Goal: Transaction & Acquisition: Purchase product/service

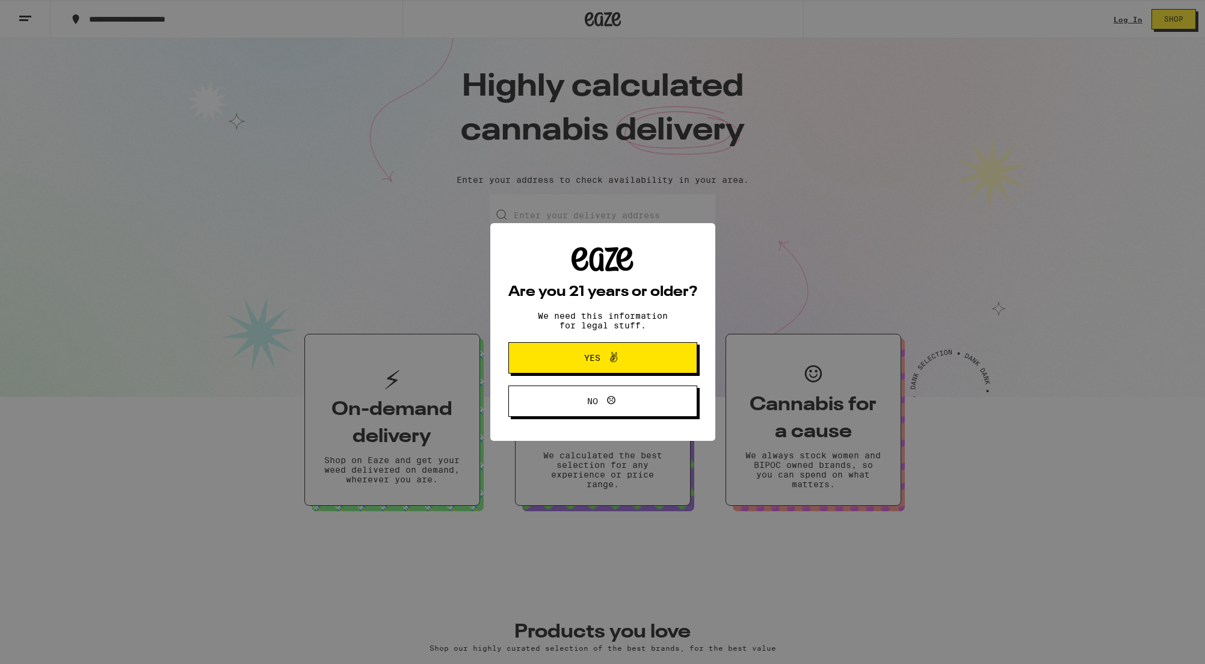
click at [629, 361] on span "Yes" at bounding box center [602, 358] width 91 height 16
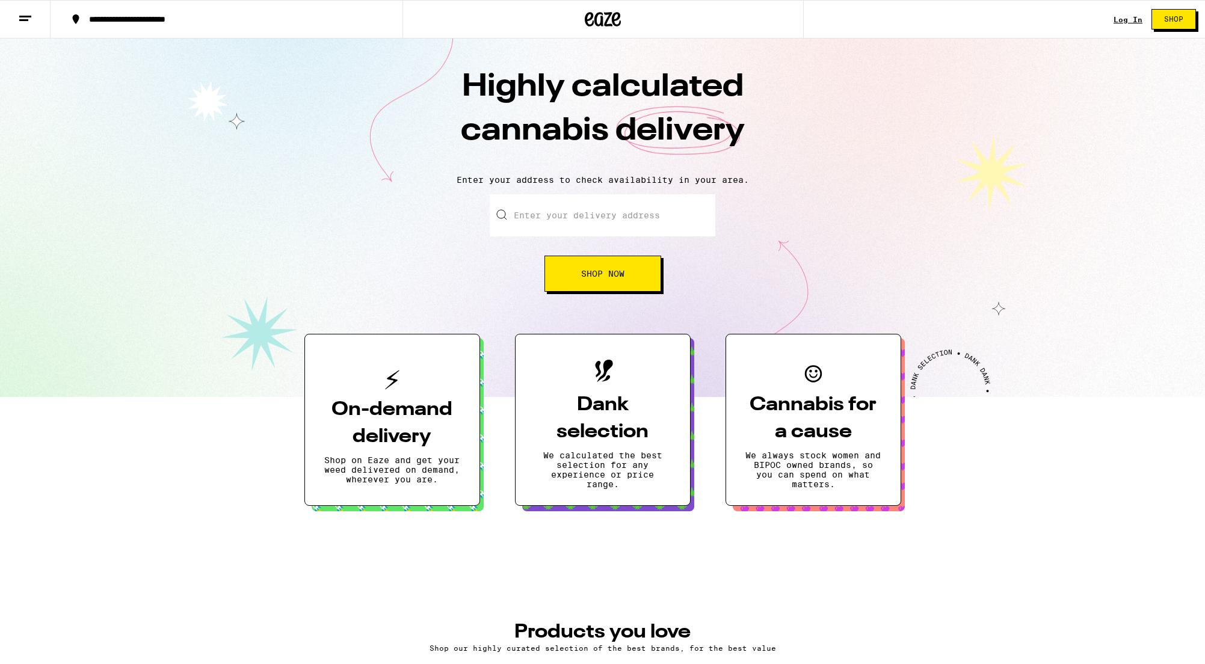
click at [1129, 20] on link "Log In" at bounding box center [1128, 20] width 29 height 8
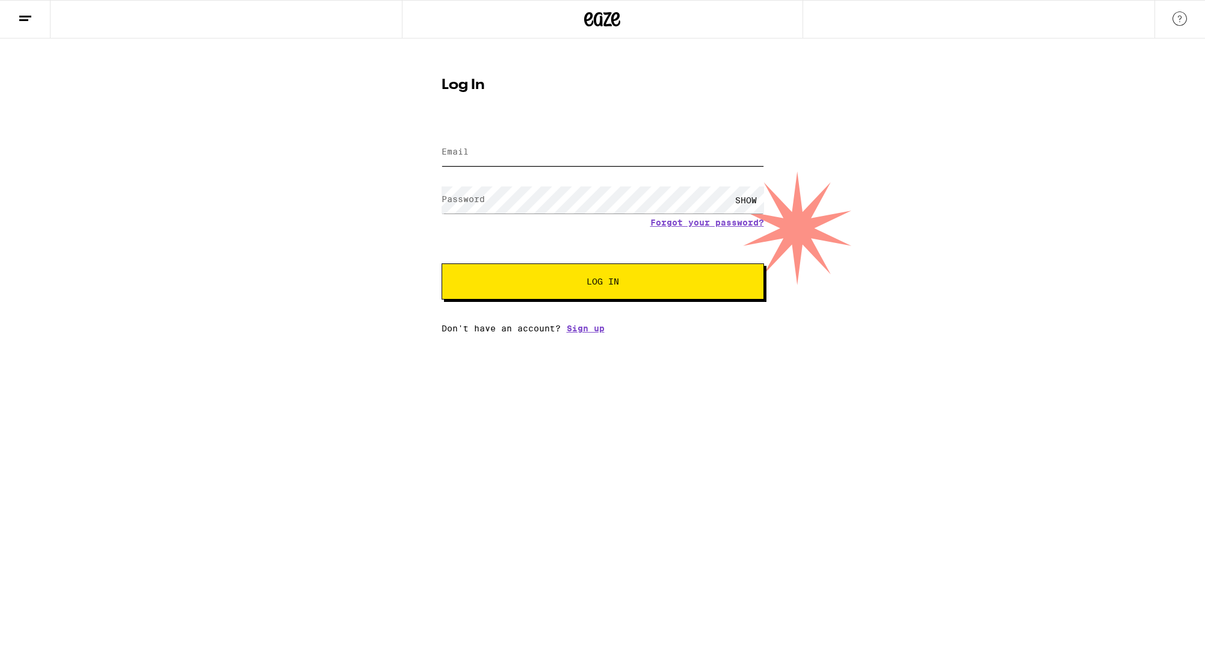
type input "[EMAIL_ADDRESS][DOMAIN_NAME]"
click at [616, 297] on button "Log In" at bounding box center [603, 282] width 323 height 36
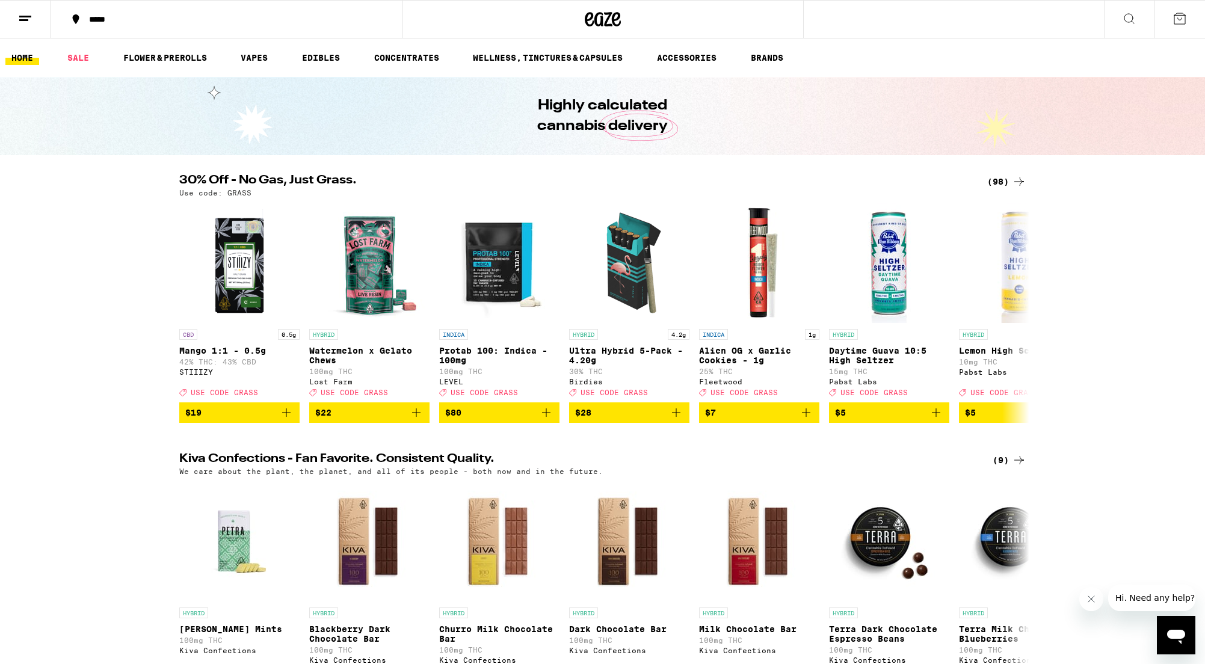
click at [29, 18] on icon at bounding box center [25, 18] width 14 height 14
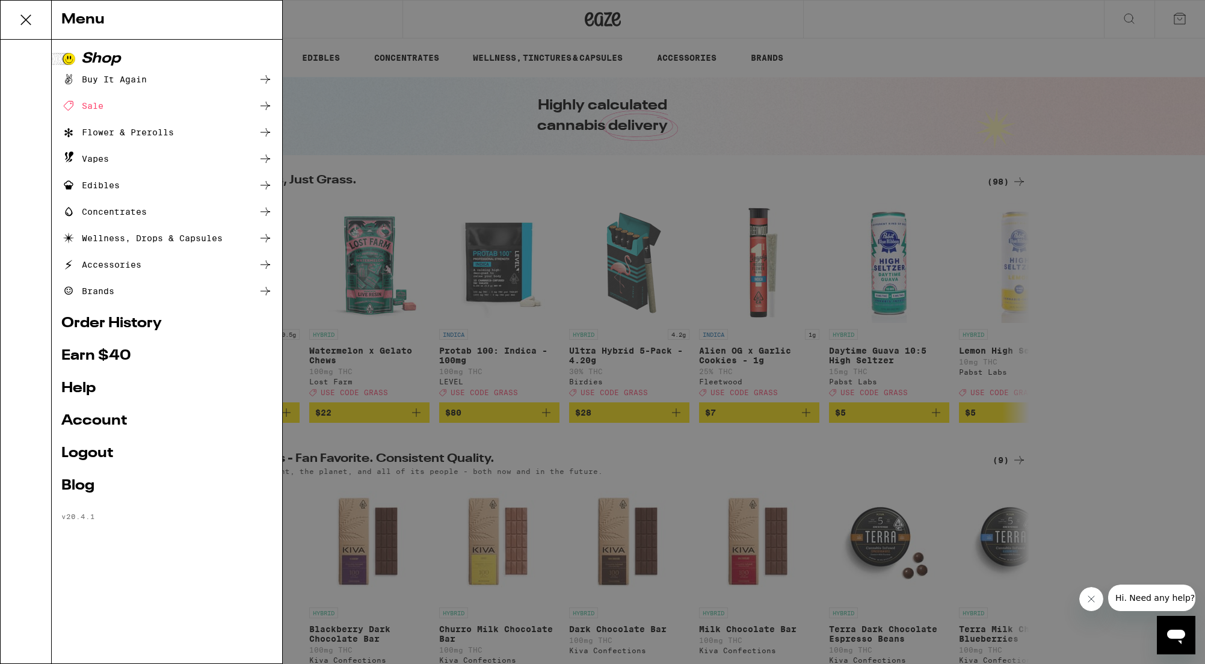
click at [131, 352] on link "Earn $ 40" at bounding box center [166, 356] width 211 height 14
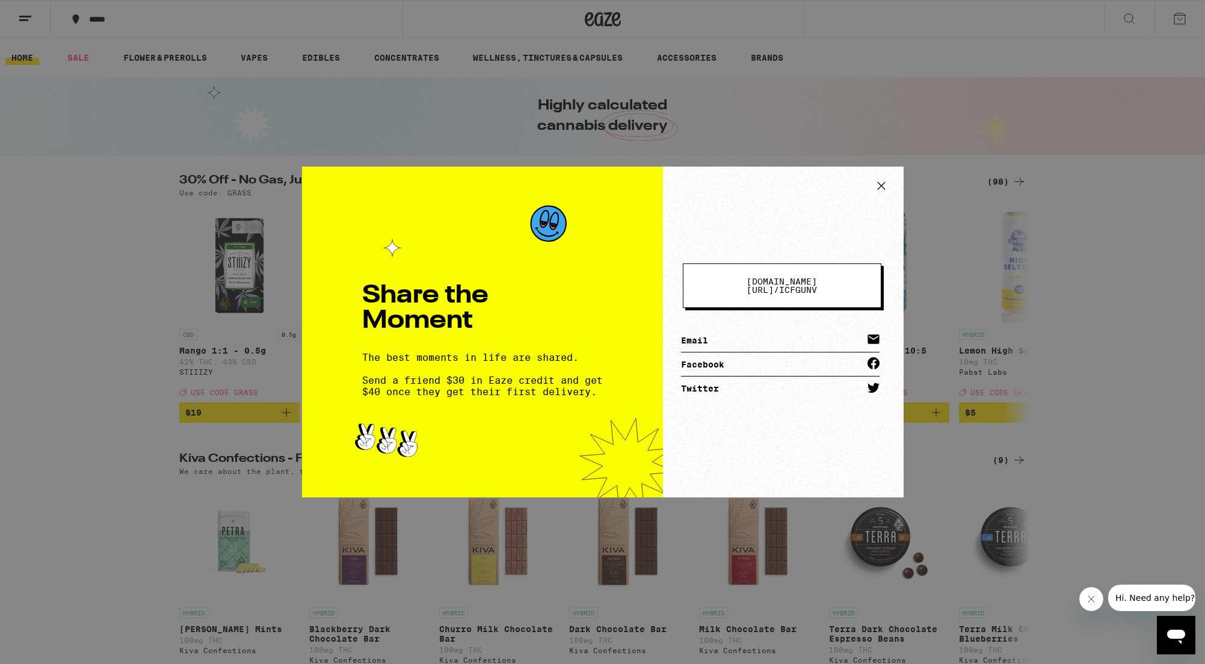
click at [772, 336] on link "Email" at bounding box center [780, 341] width 199 height 24
click at [883, 184] on icon at bounding box center [882, 186] width 18 height 18
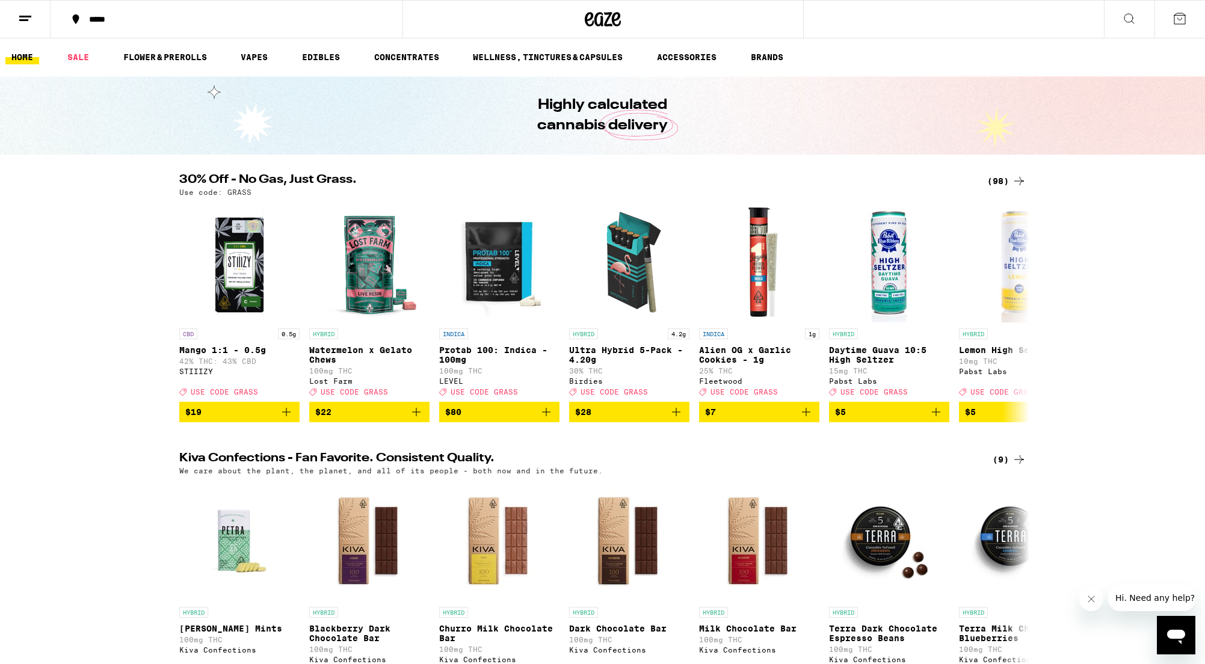
click at [78, 20] on icon at bounding box center [76, 19] width 14 height 14
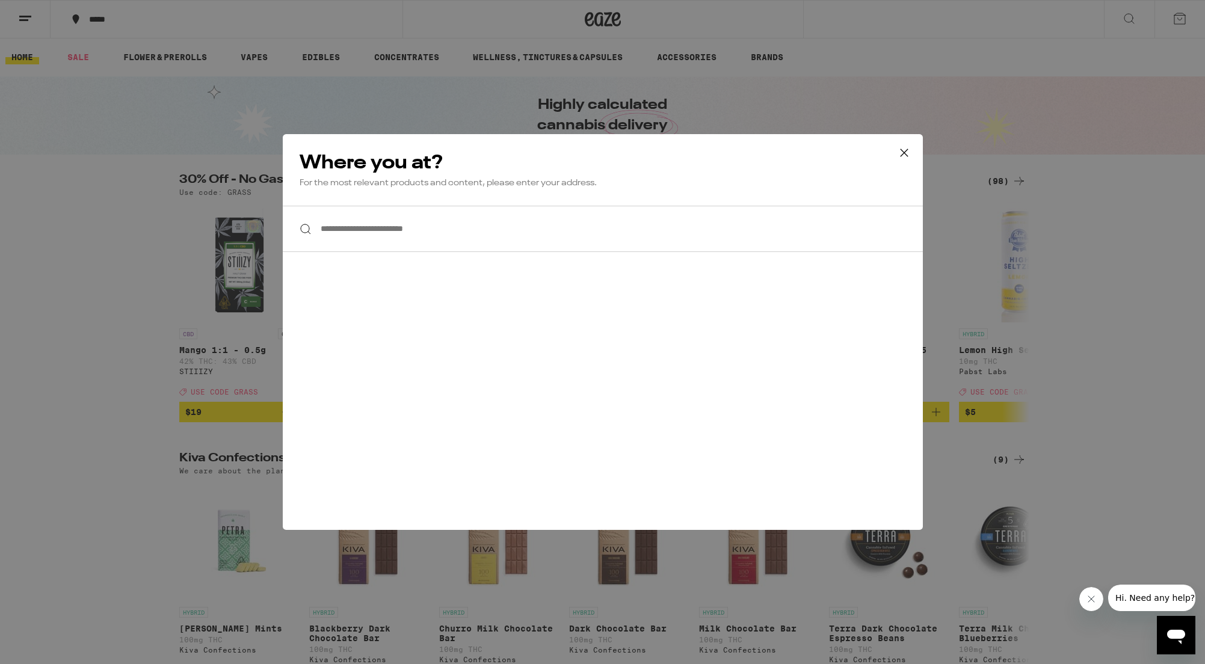
click at [412, 227] on input "**********" at bounding box center [603, 229] width 640 height 46
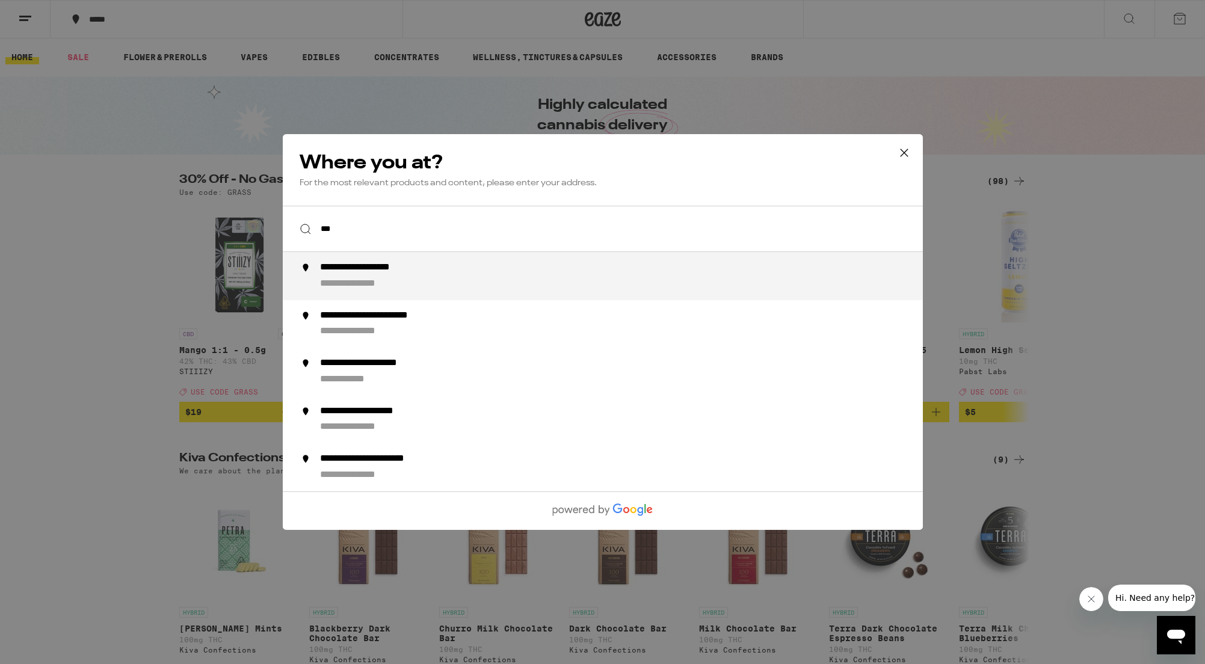
scroll to position [0, 0]
click at [405, 277] on div "**********" at bounding box center [627, 276] width 614 height 29
type input "**********"
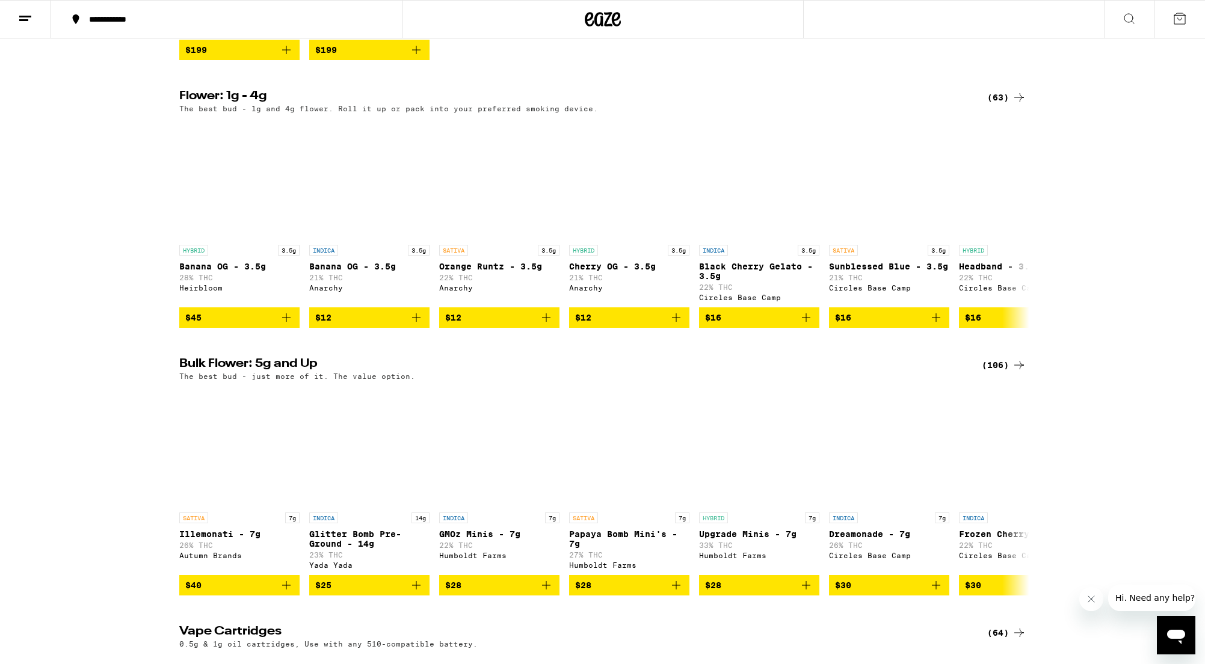
scroll to position [1277, 0]
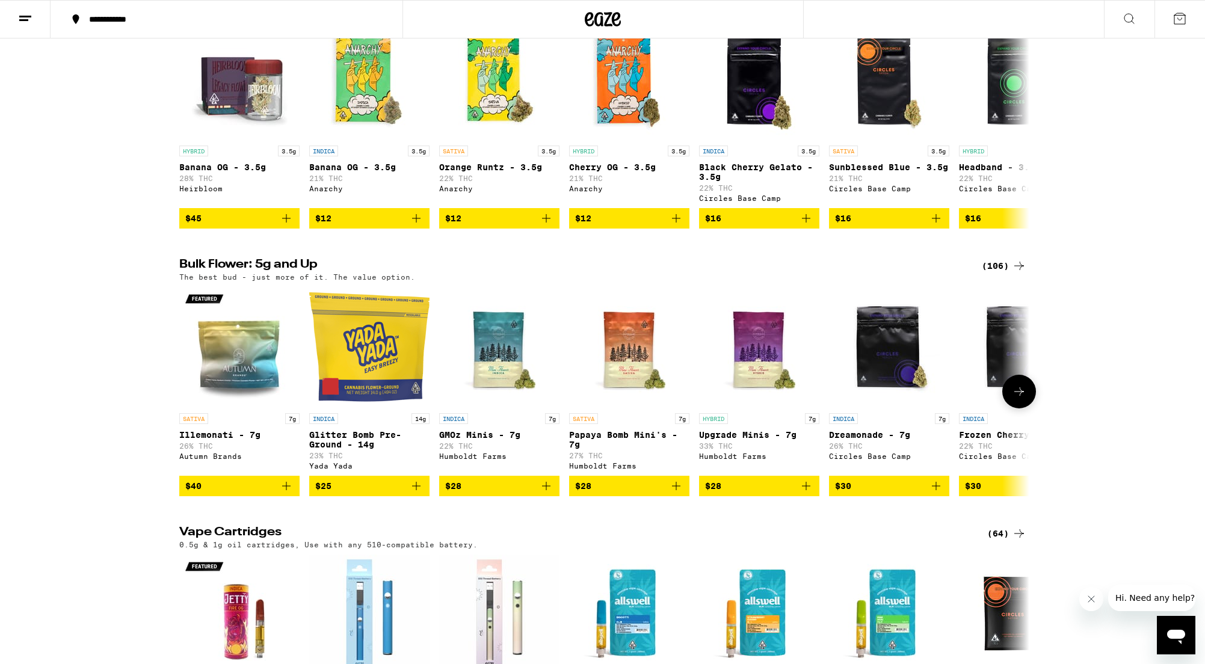
click at [1025, 399] on icon at bounding box center [1019, 392] width 14 height 14
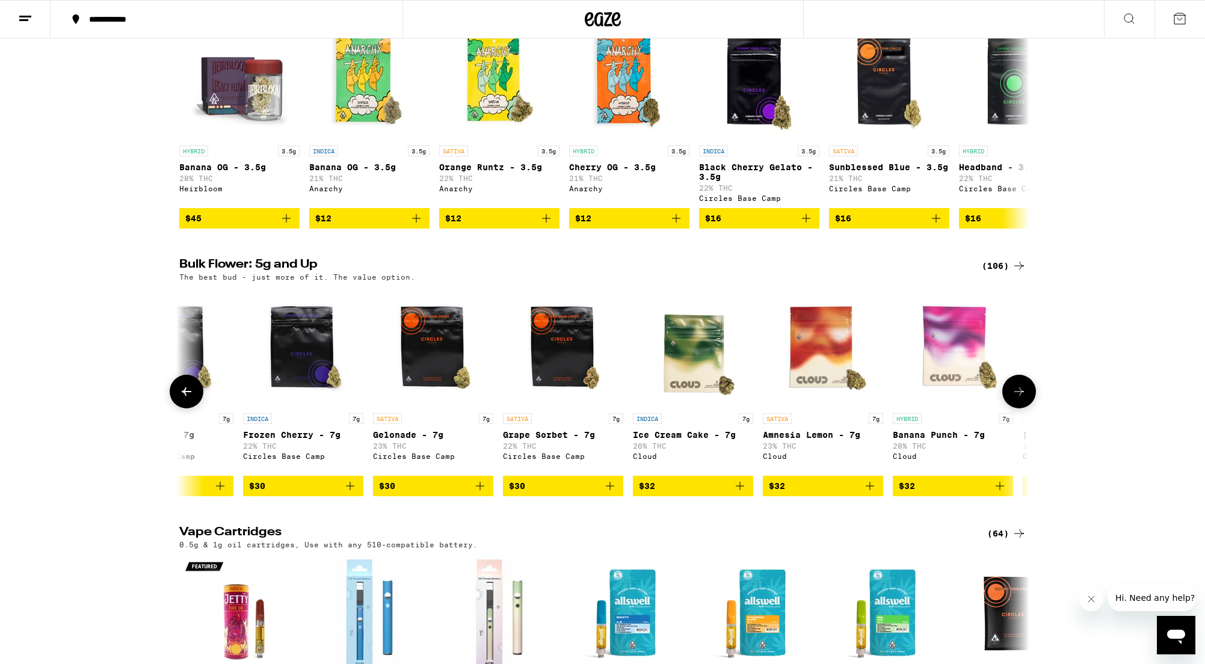
click at [1025, 399] on icon at bounding box center [1019, 392] width 14 height 14
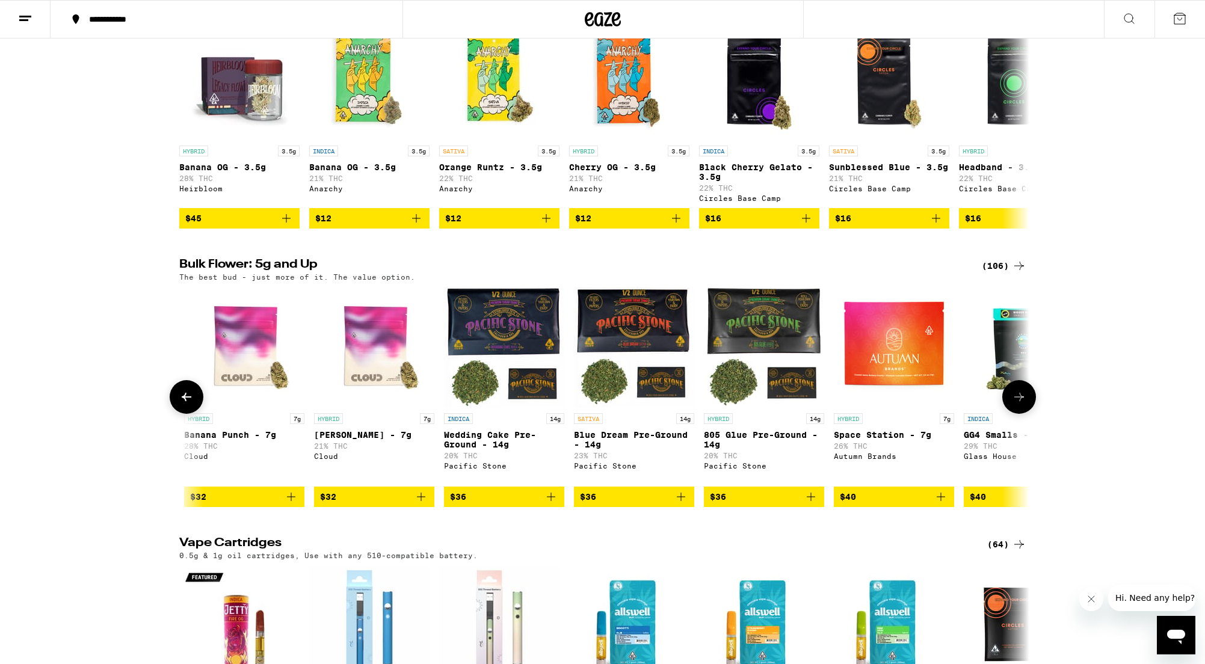
scroll to position [0, 1432]
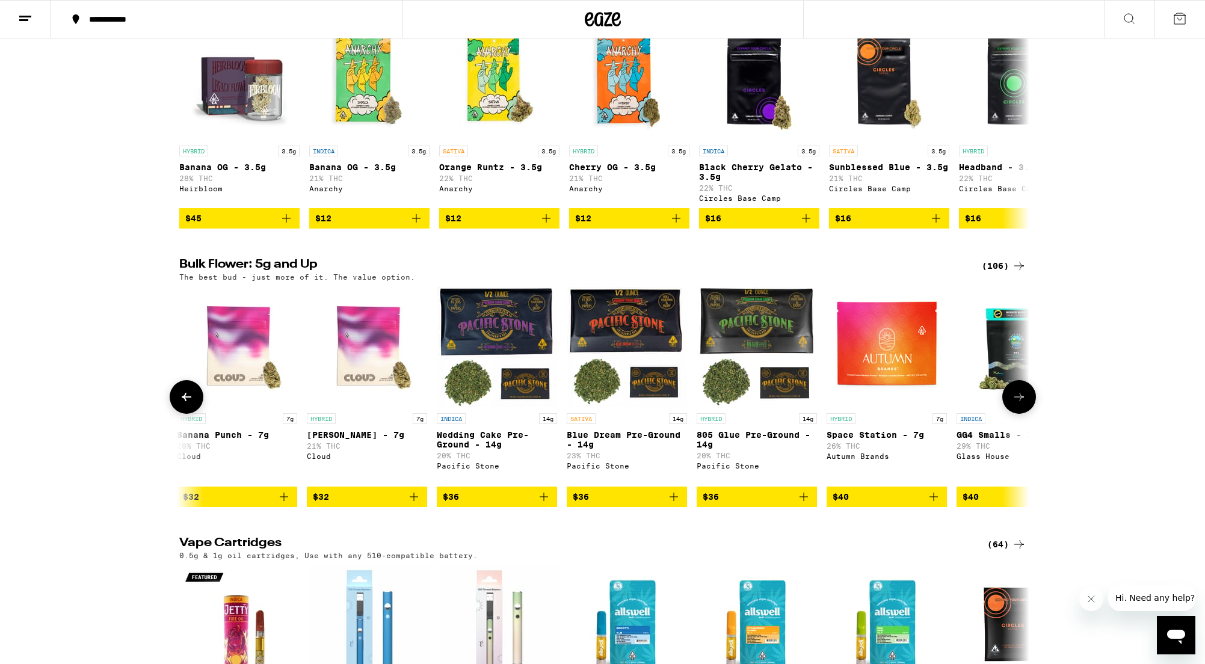
click at [1025, 404] on icon at bounding box center [1019, 397] width 14 height 14
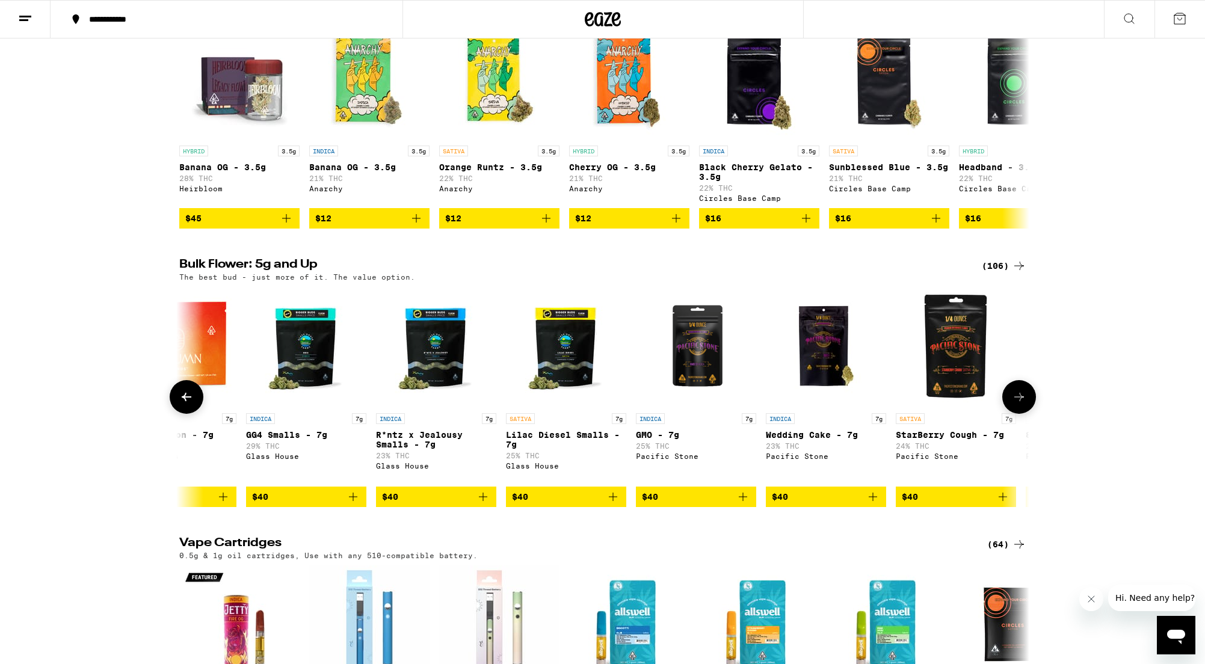
scroll to position [0, 2148]
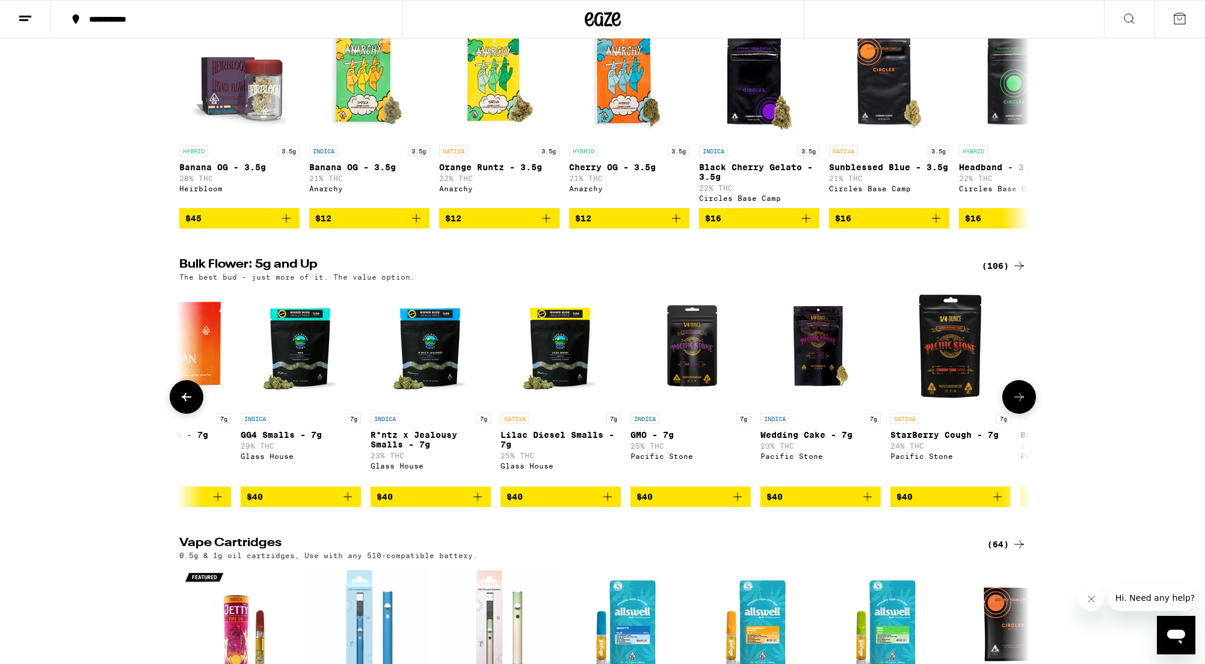
click at [1025, 404] on icon at bounding box center [1019, 397] width 14 height 14
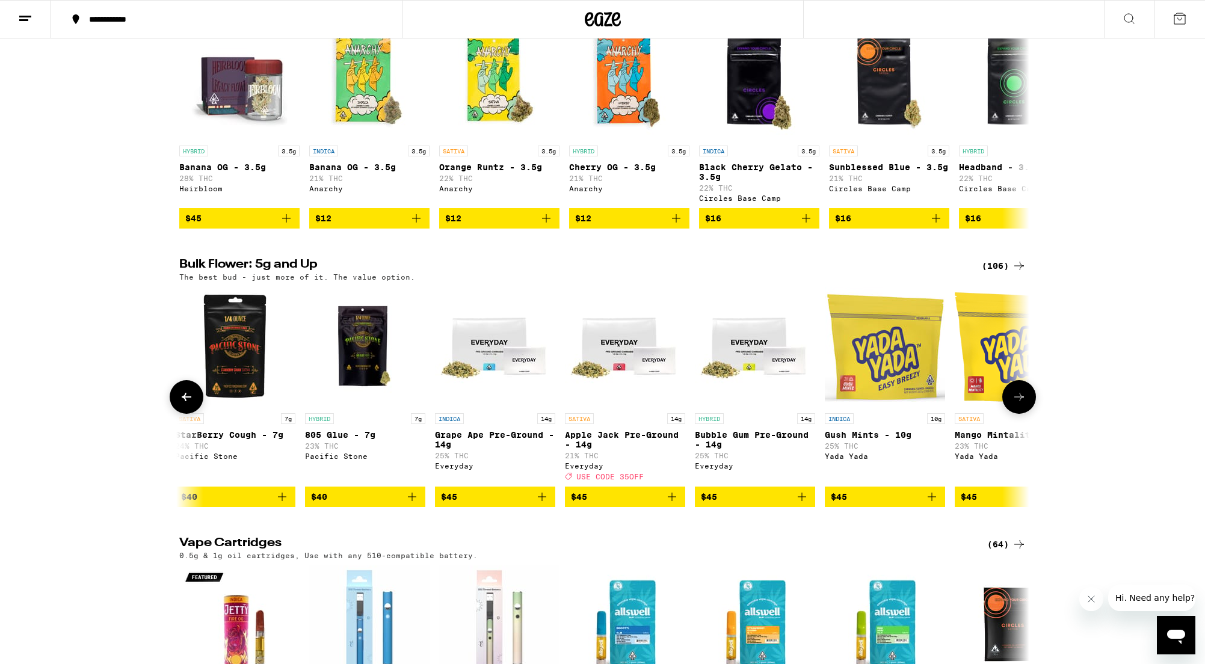
scroll to position [0, 2865]
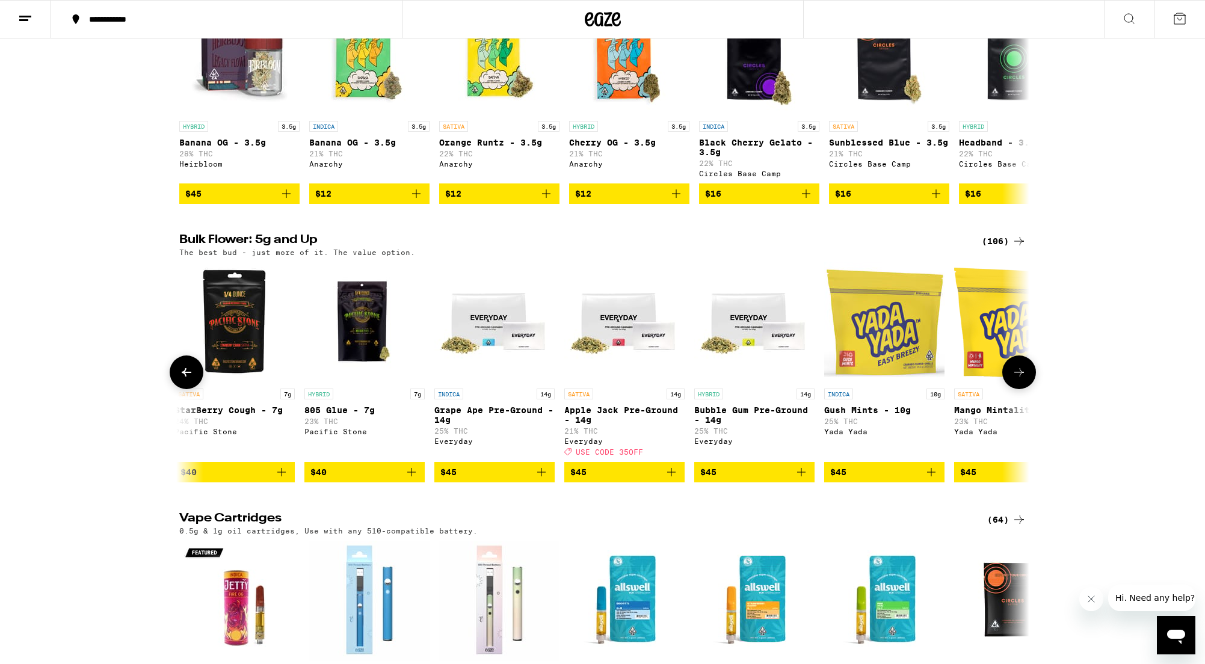
click at [1025, 439] on div "SATIVA 10g Mango Mintality - 10g 23% THC Yada Yada" at bounding box center [1014, 422] width 120 height 67
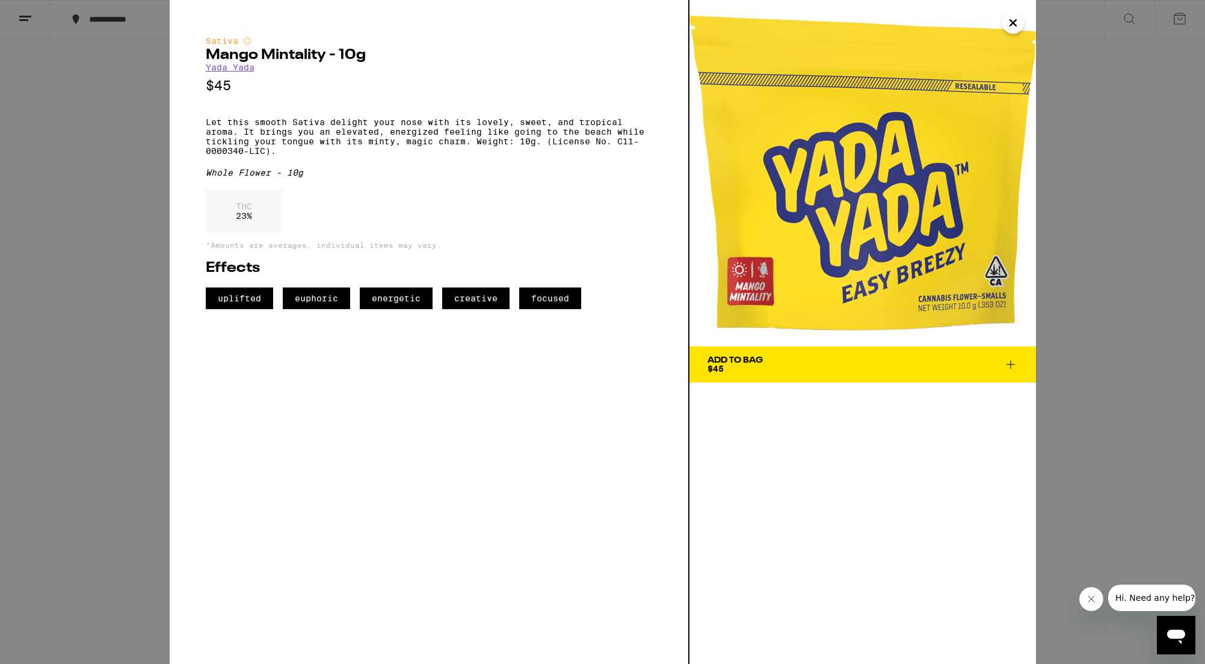
click at [1013, 25] on icon "Close" at bounding box center [1013, 23] width 14 height 18
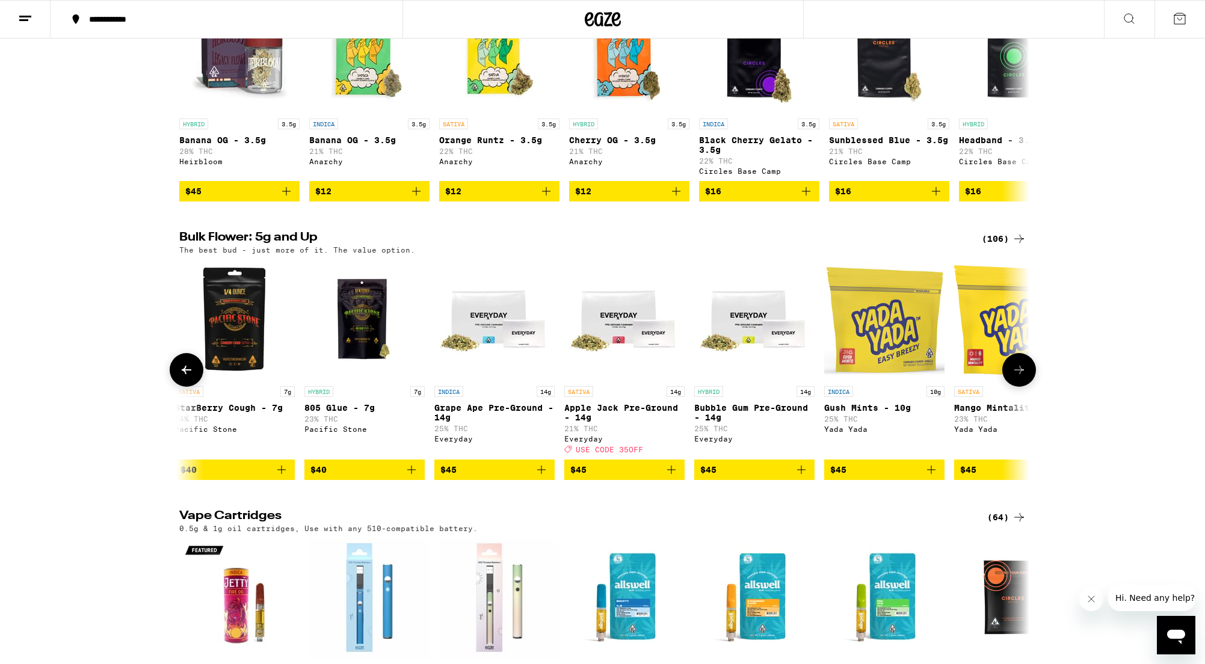
click at [1017, 377] on icon at bounding box center [1019, 370] width 14 height 14
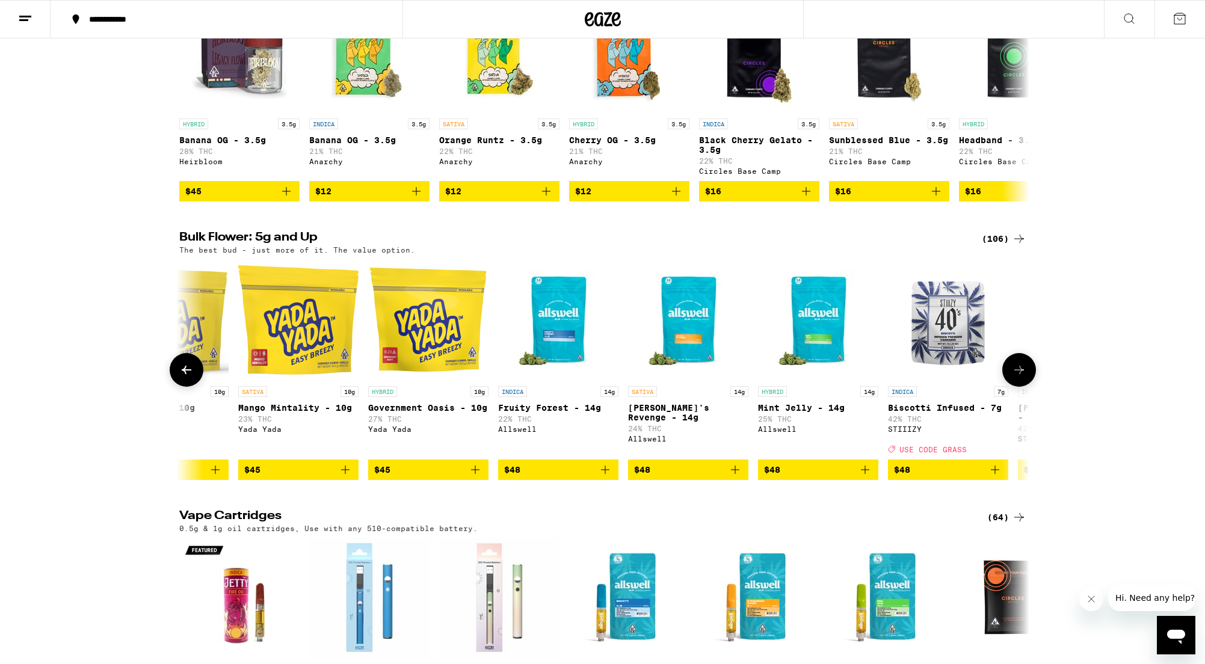
click at [1017, 377] on icon at bounding box center [1019, 370] width 14 height 14
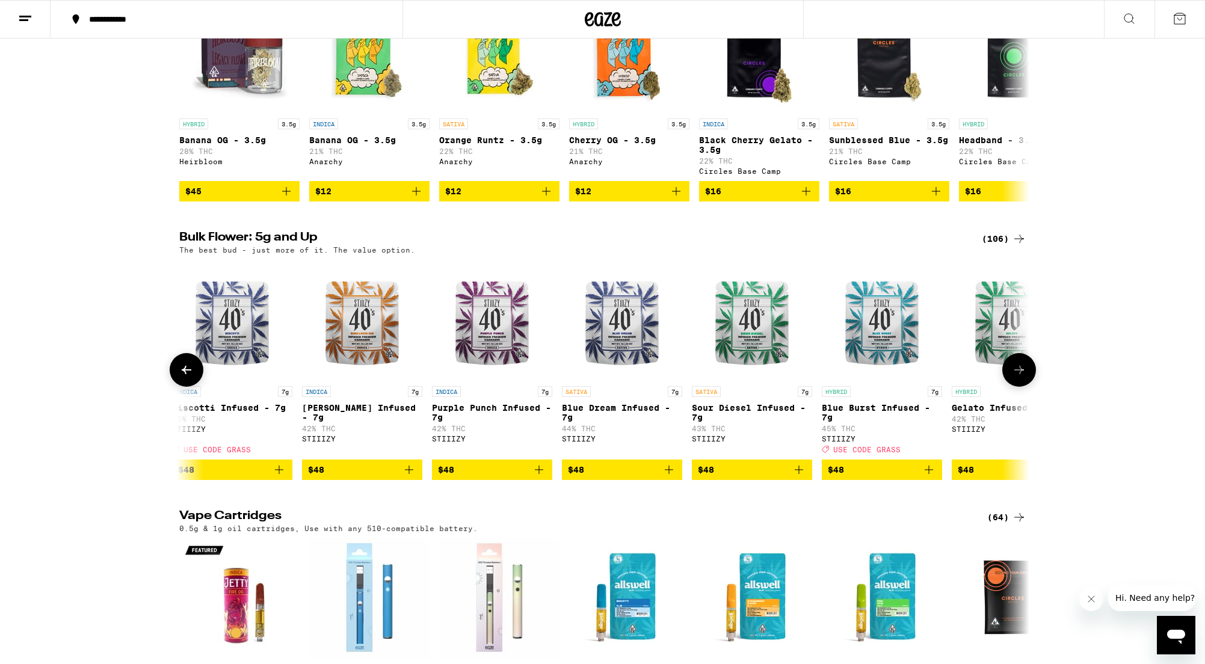
click at [1017, 377] on icon at bounding box center [1019, 370] width 14 height 14
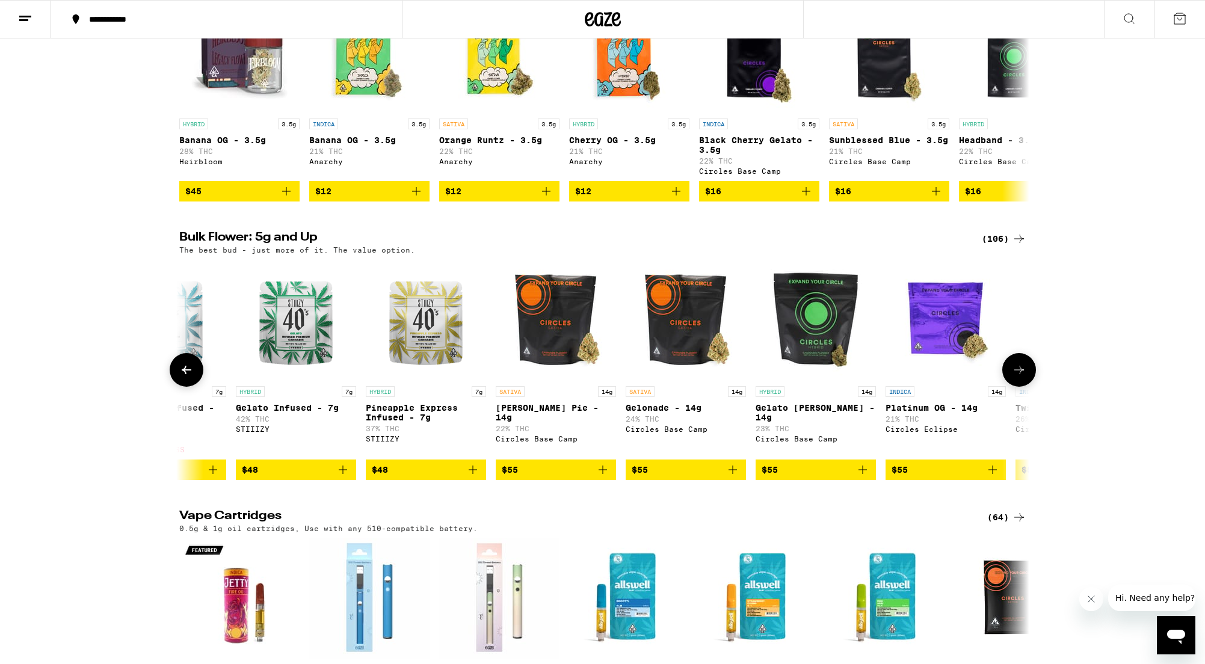
click at [1017, 377] on icon at bounding box center [1019, 370] width 14 height 14
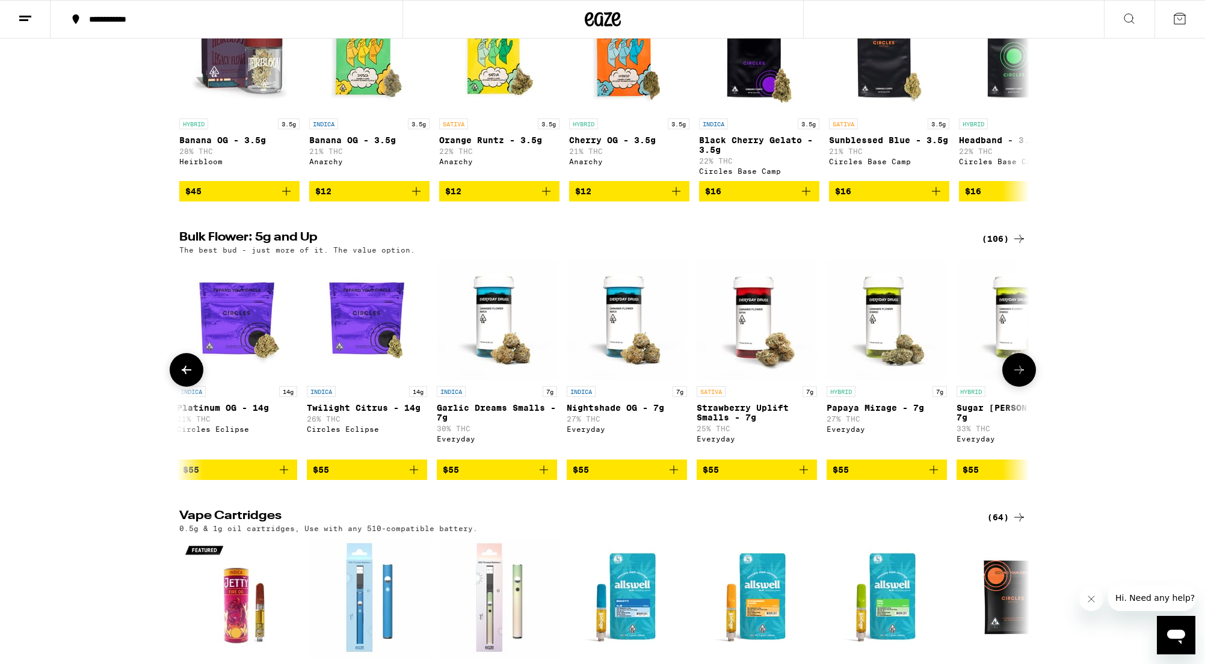
scroll to position [0, 5729]
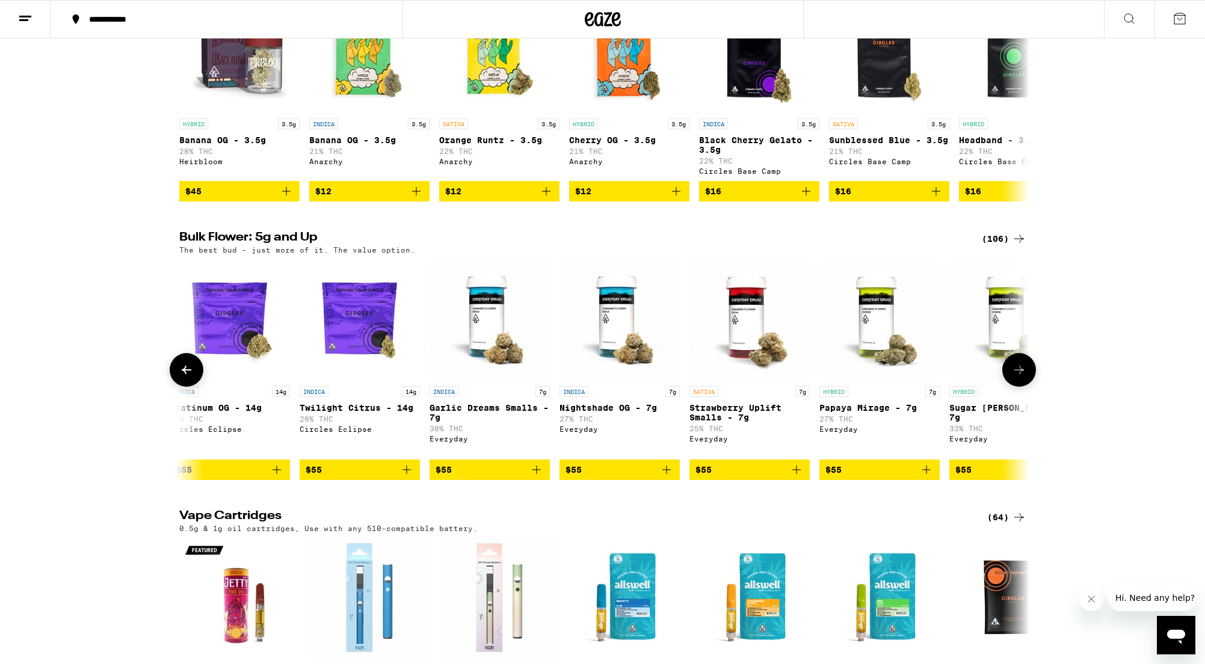
click at [1017, 377] on icon at bounding box center [1019, 370] width 14 height 14
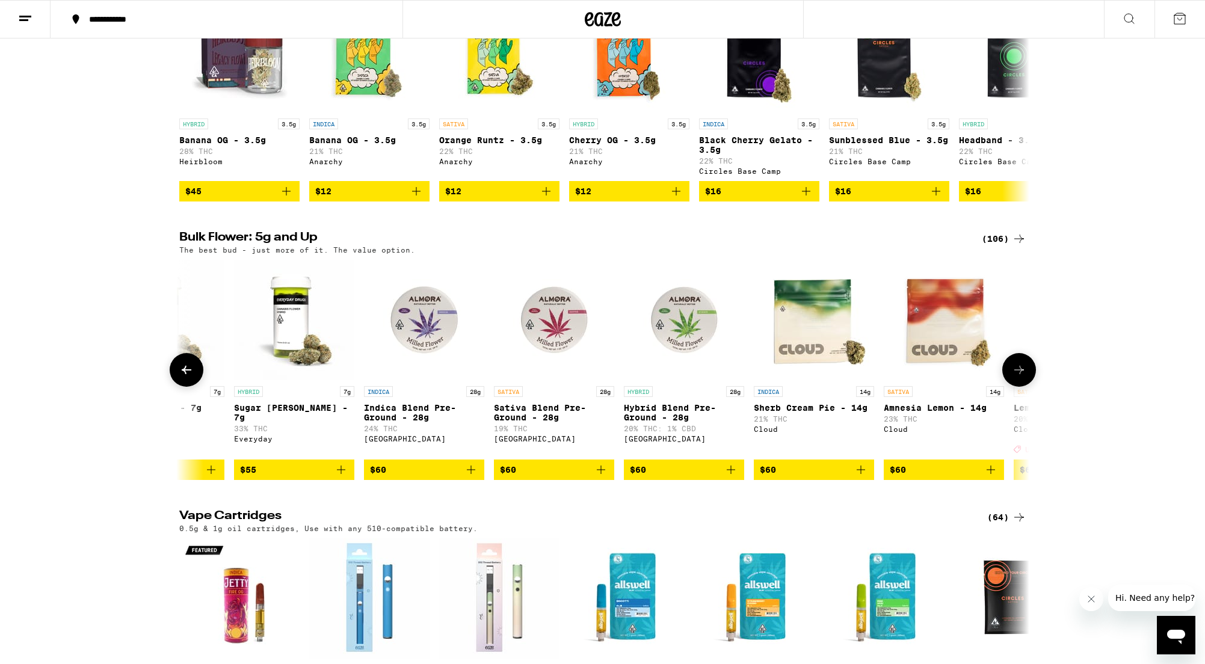
scroll to position [0, 6445]
click at [1017, 377] on icon at bounding box center [1019, 370] width 14 height 14
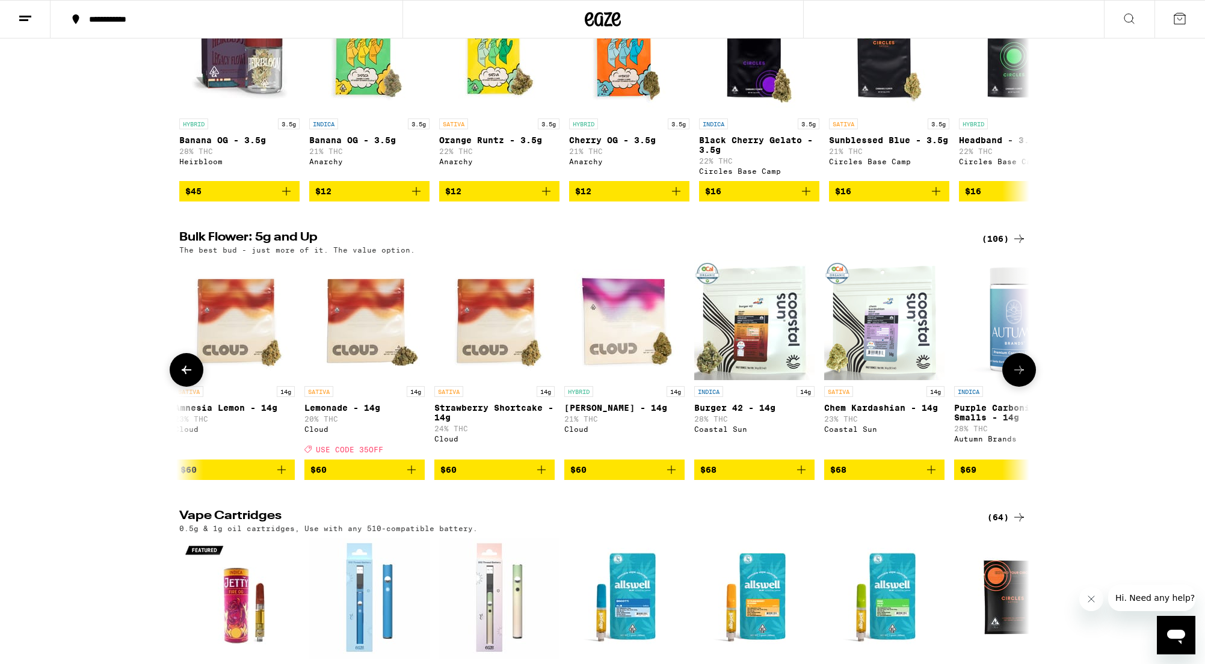
scroll to position [0, 7162]
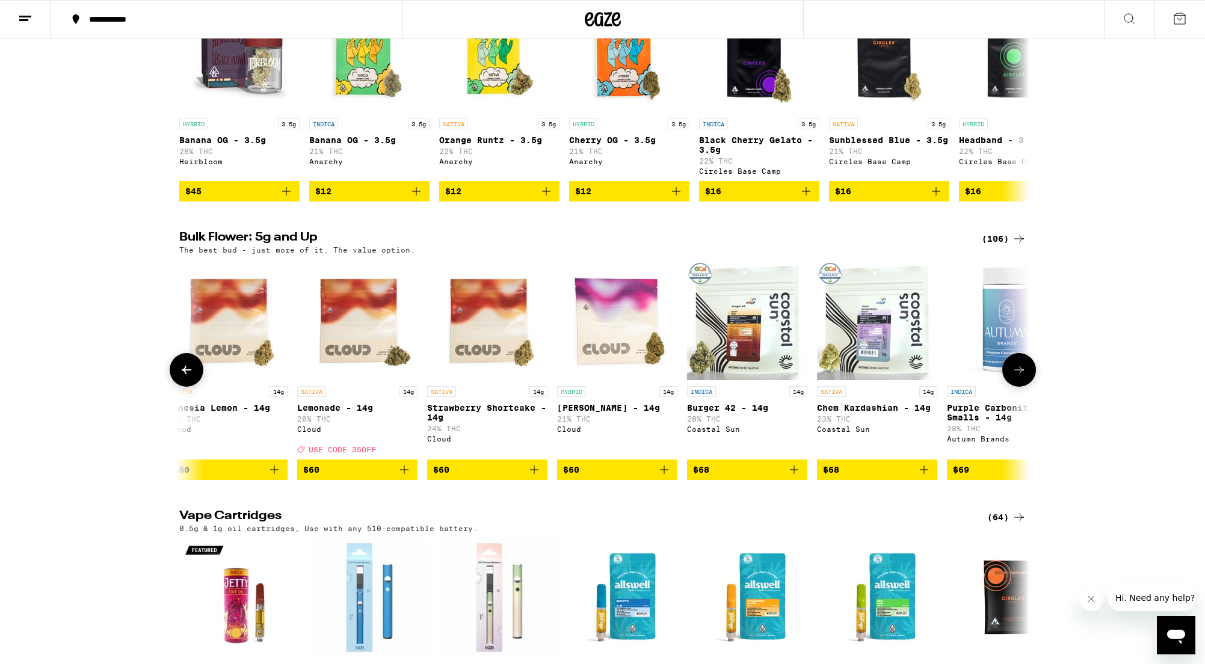
click at [1017, 377] on icon at bounding box center [1019, 370] width 14 height 14
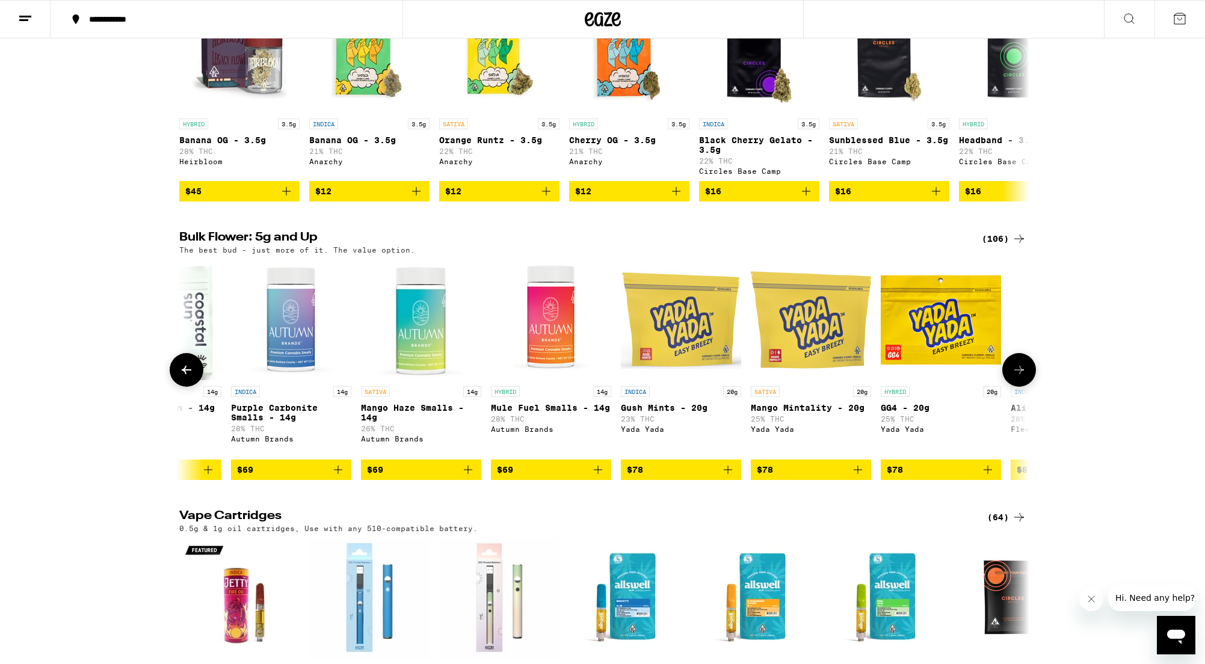
click at [1017, 377] on icon at bounding box center [1019, 370] width 14 height 14
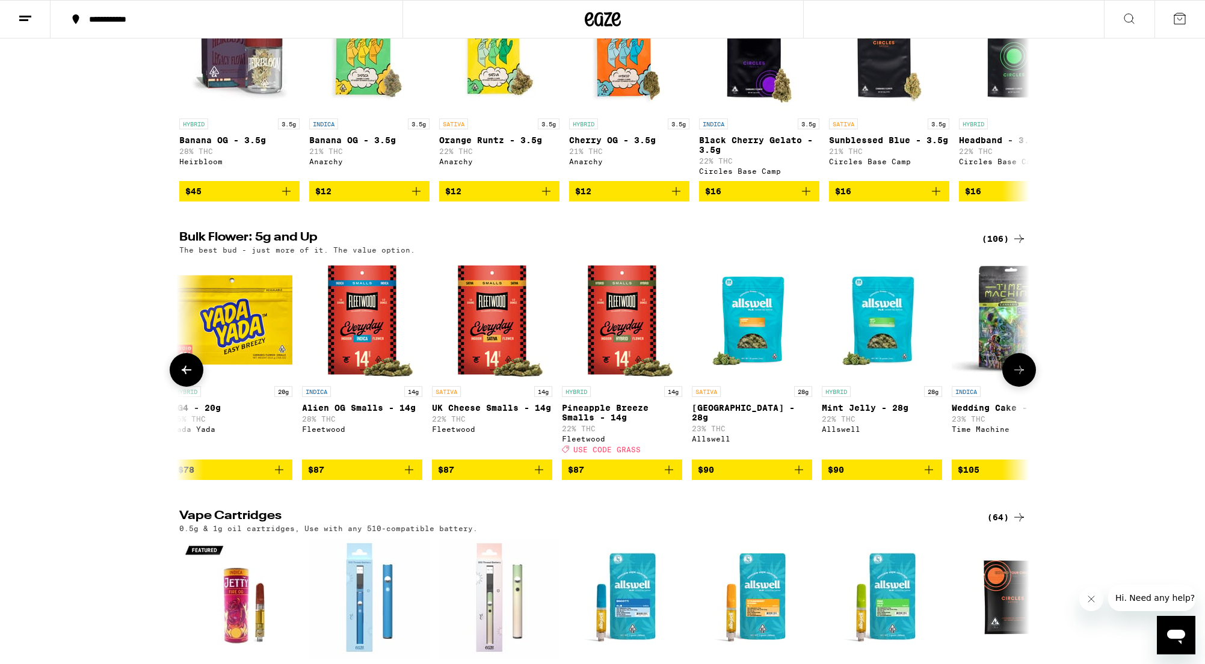
scroll to position [0, 8594]
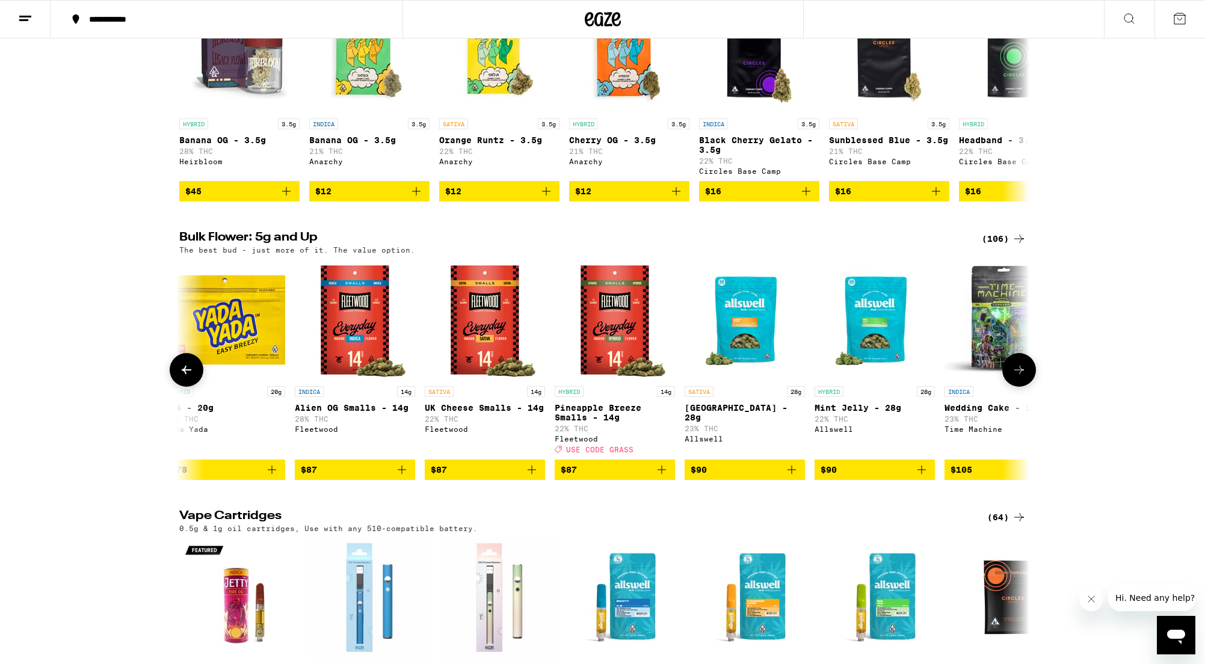
click at [1017, 377] on icon at bounding box center [1019, 370] width 14 height 14
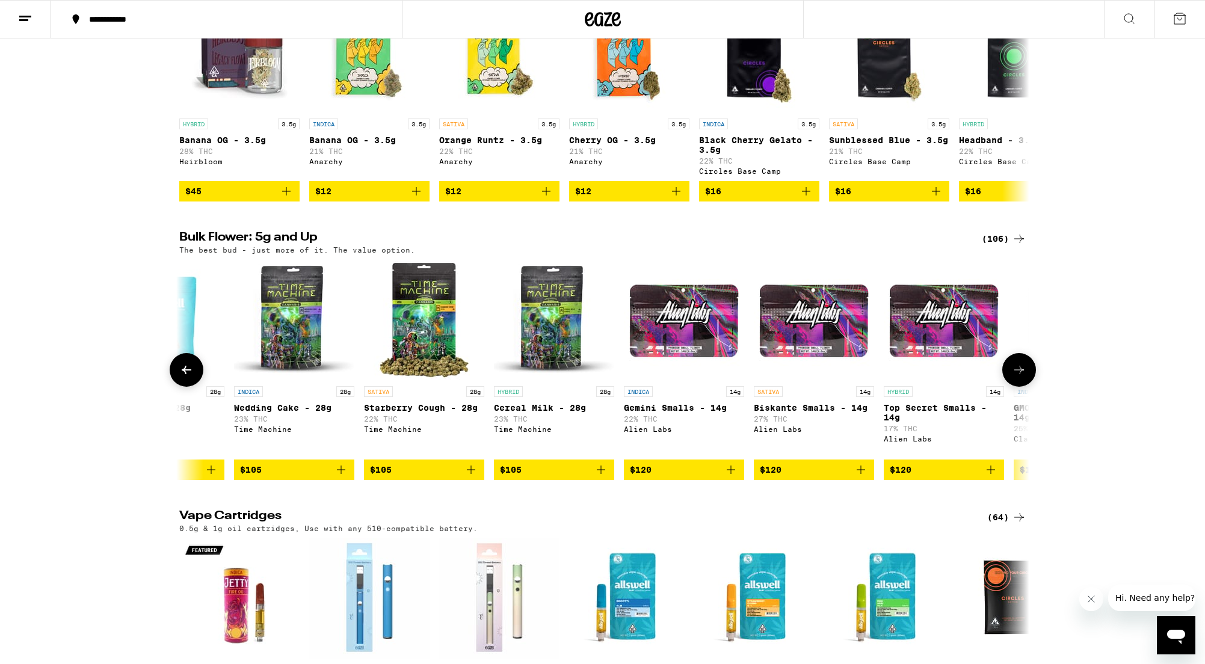
scroll to position [0, 9310]
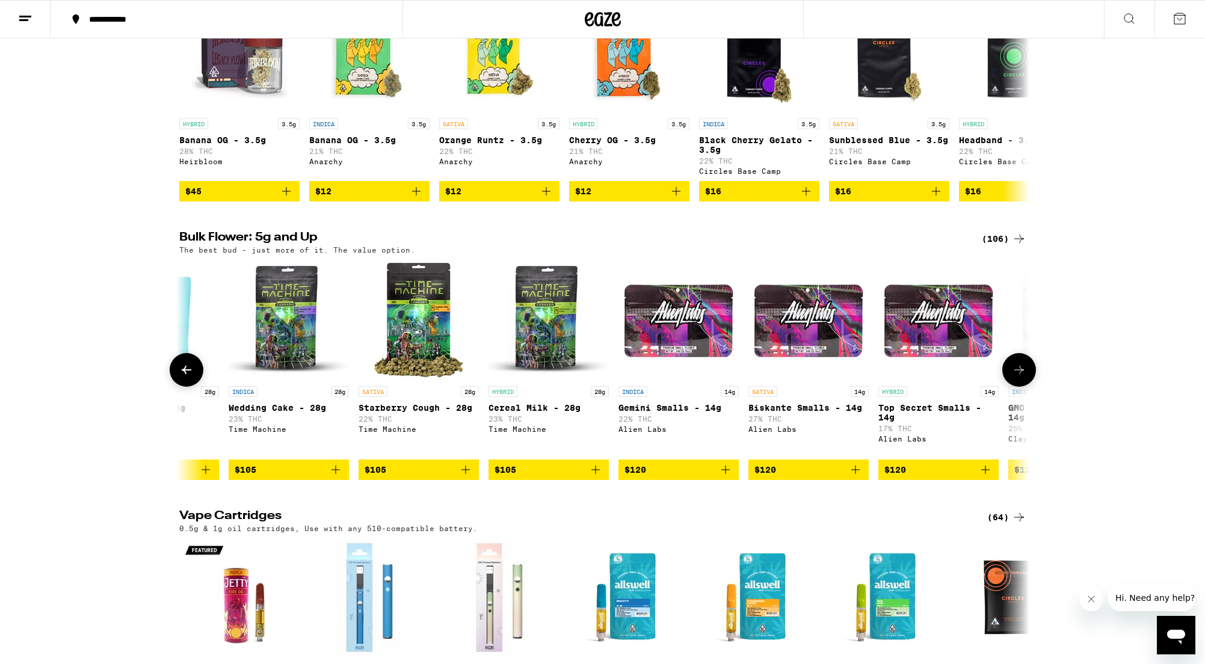
click at [1017, 377] on icon at bounding box center [1019, 370] width 14 height 14
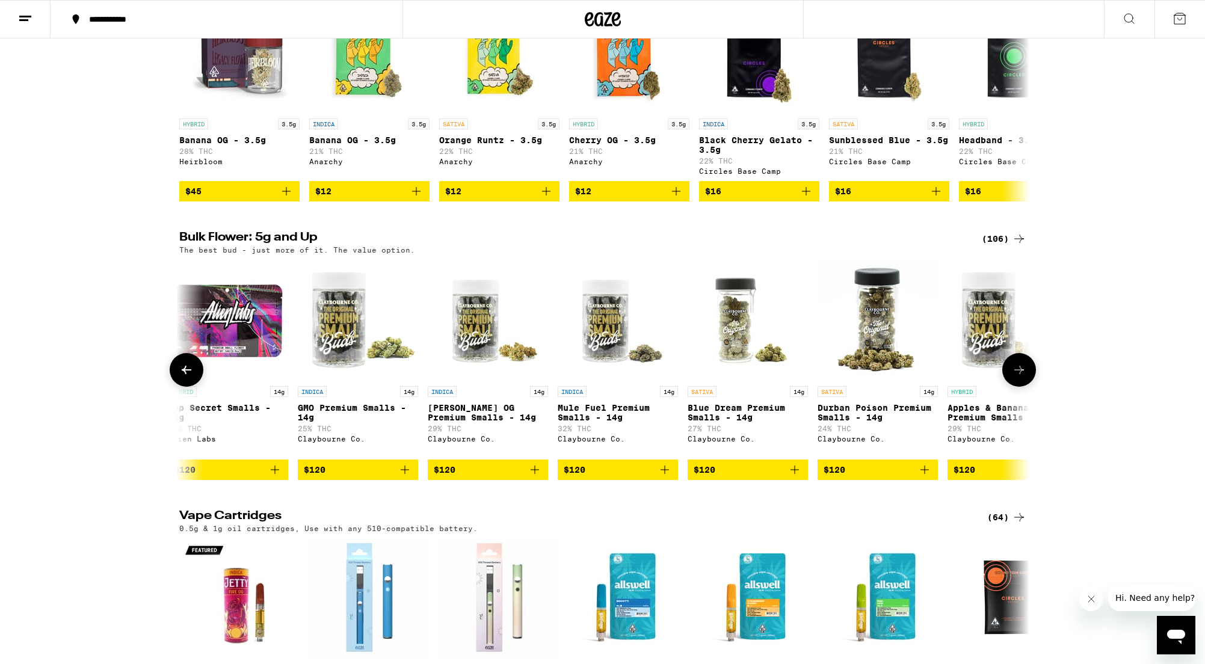
scroll to position [0, 10026]
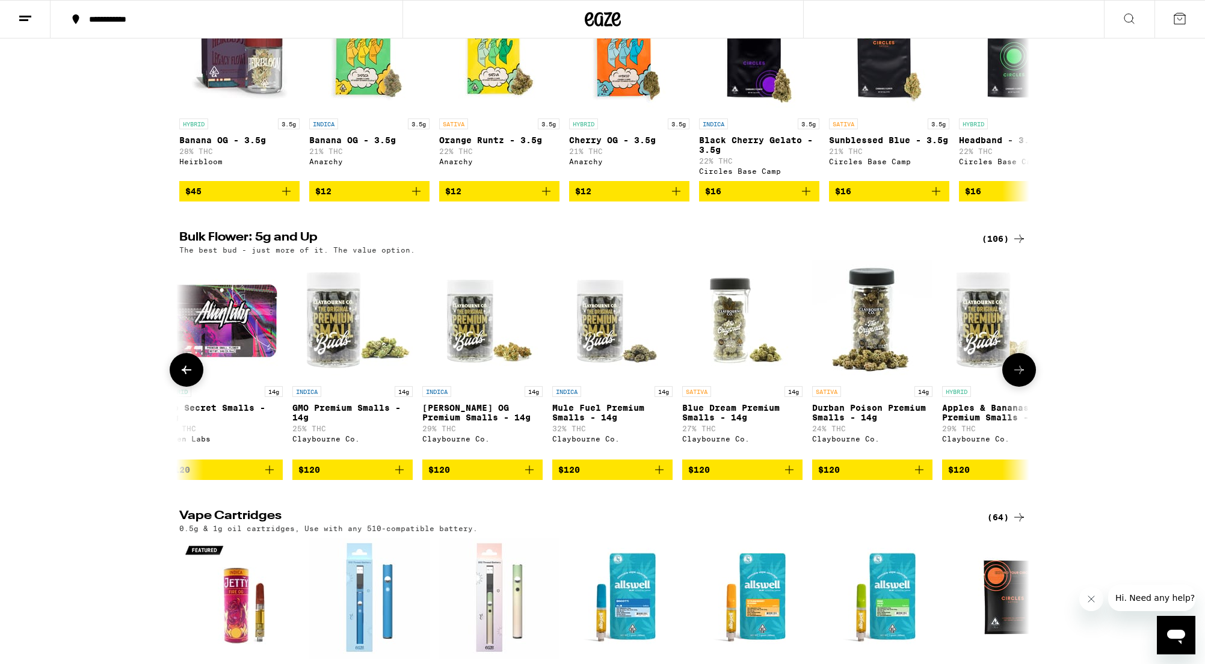
click at [1017, 377] on icon at bounding box center [1019, 370] width 14 height 14
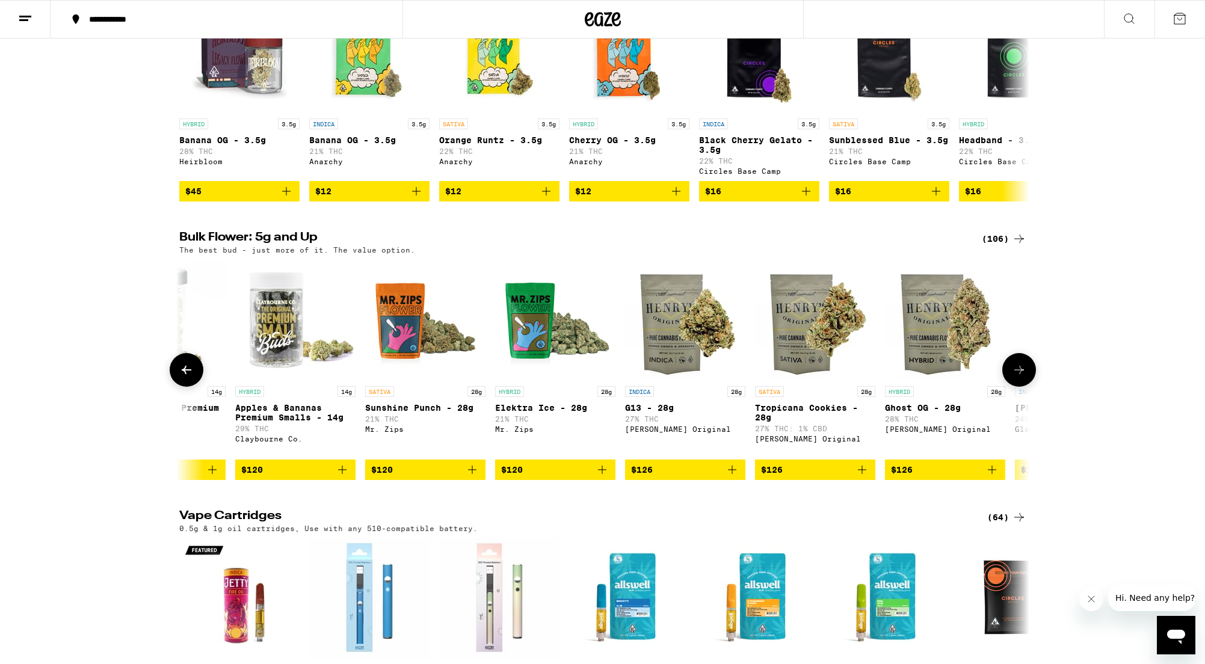
scroll to position [0, 10742]
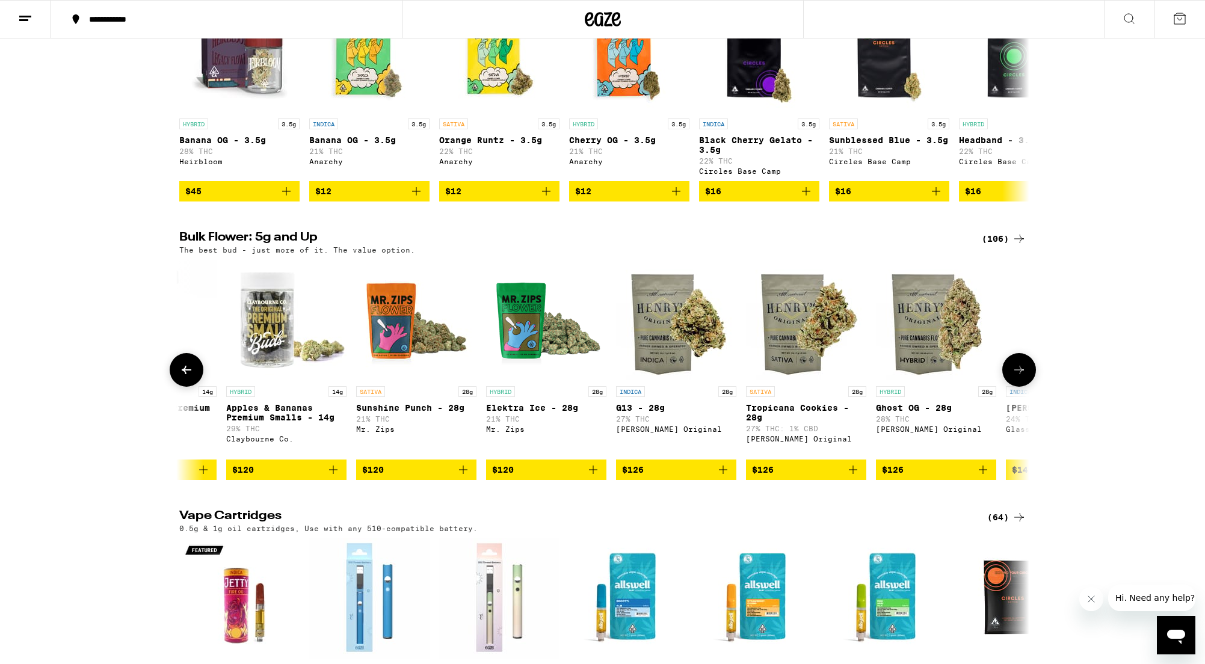
click at [1019, 377] on icon at bounding box center [1019, 370] width 14 height 14
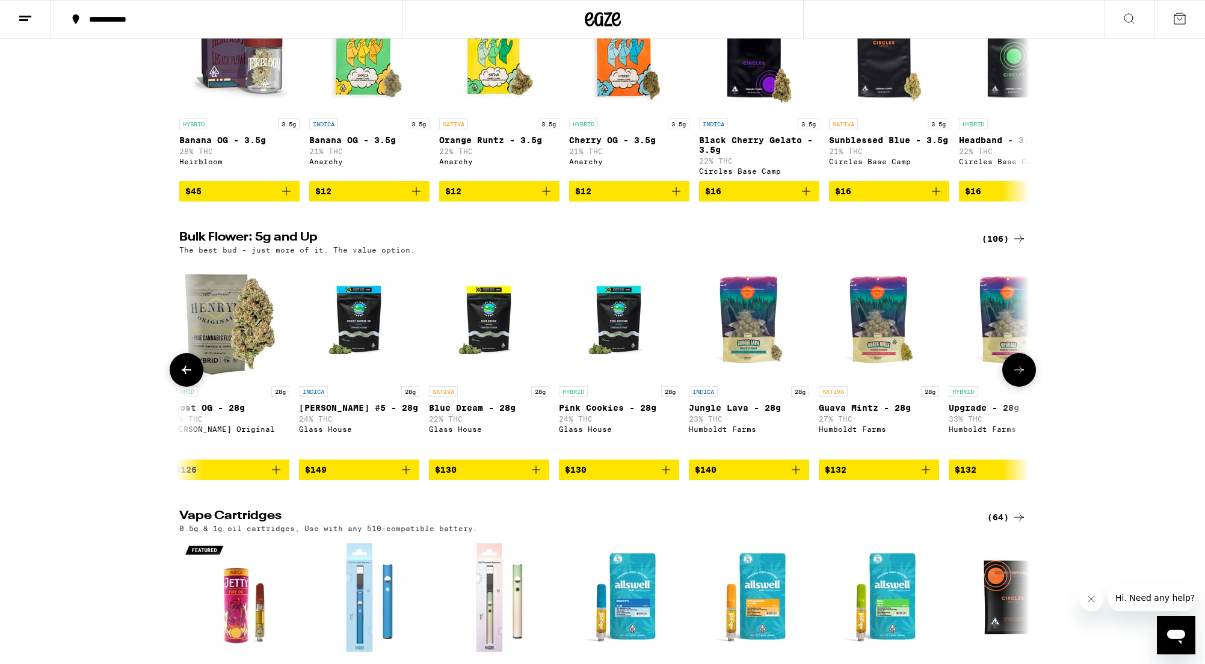
scroll to position [0, 11458]
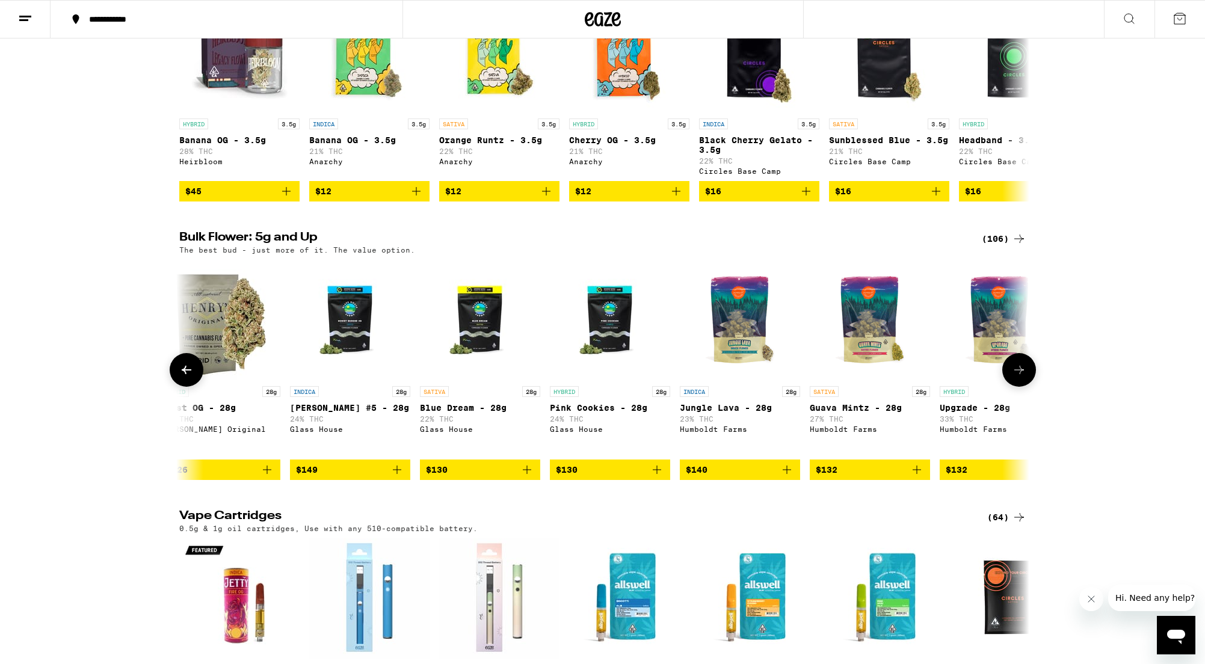
click at [1019, 377] on icon at bounding box center [1019, 370] width 14 height 14
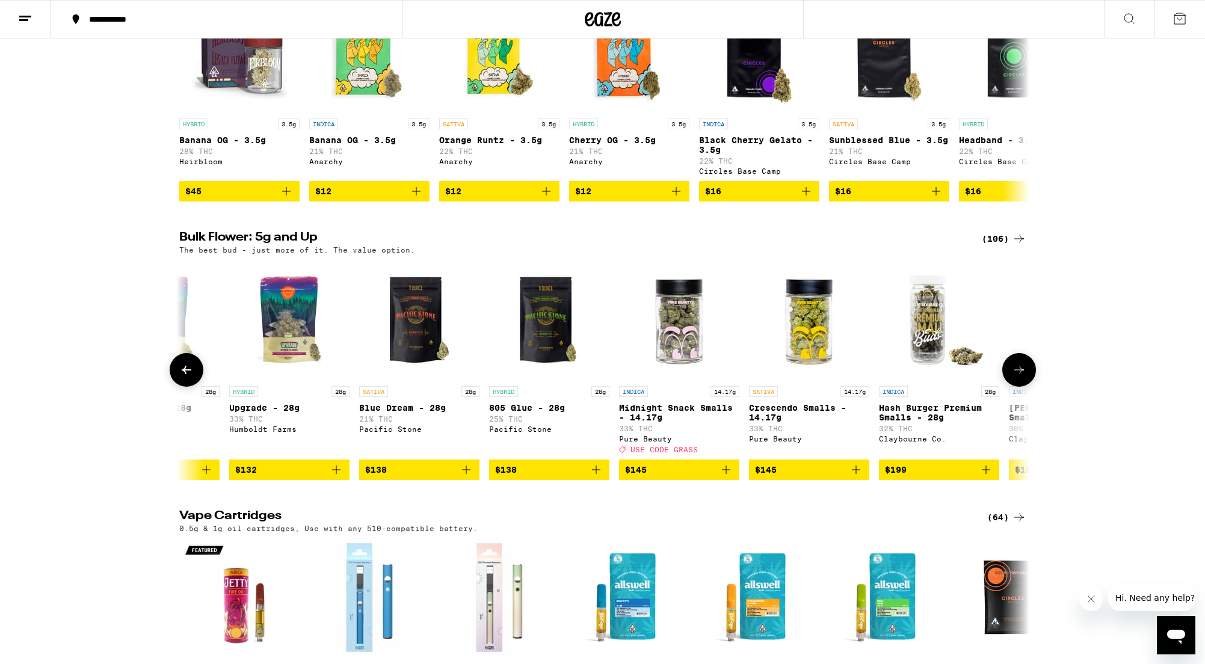
scroll to position [0, 12175]
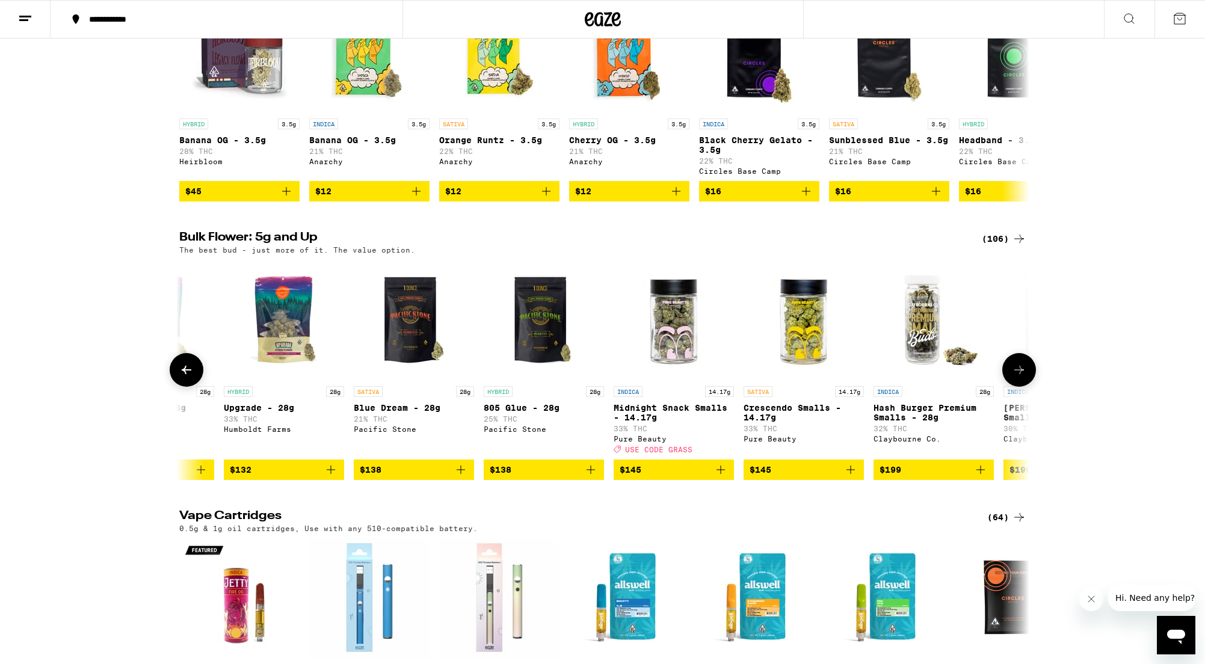
click at [1019, 377] on icon at bounding box center [1019, 370] width 14 height 14
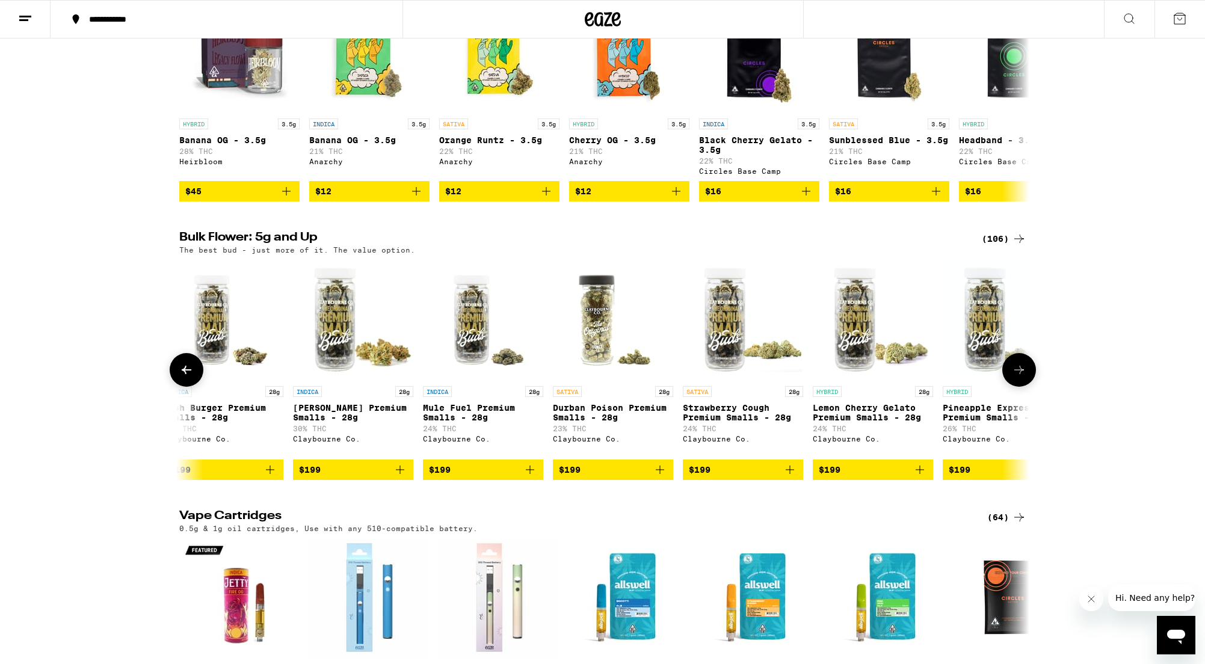
scroll to position [0, 12891]
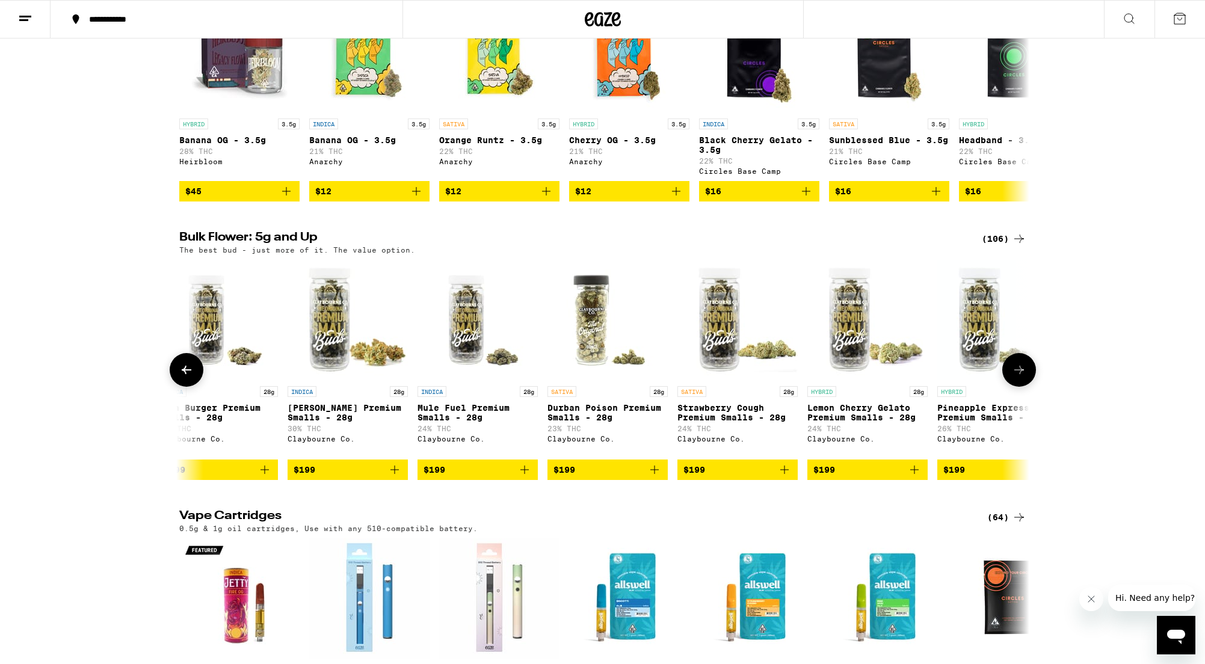
click at [979, 477] on span "$199" at bounding box center [998, 470] width 108 height 14
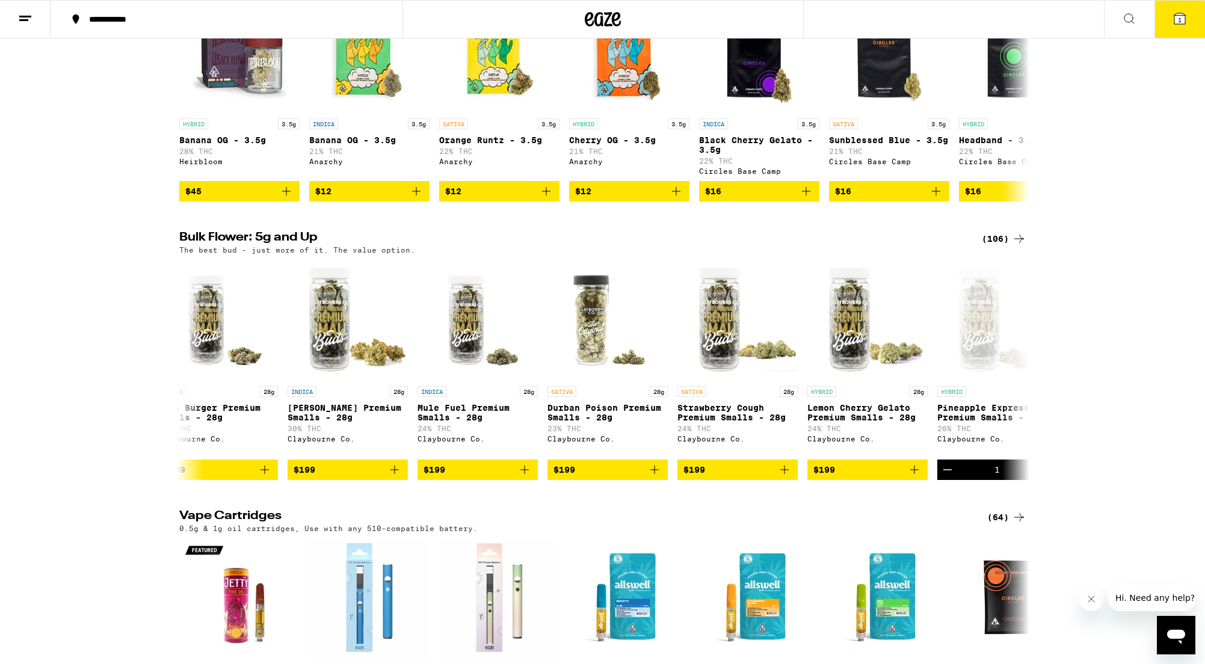
click at [1170, 23] on button "1" at bounding box center [1180, 19] width 51 height 37
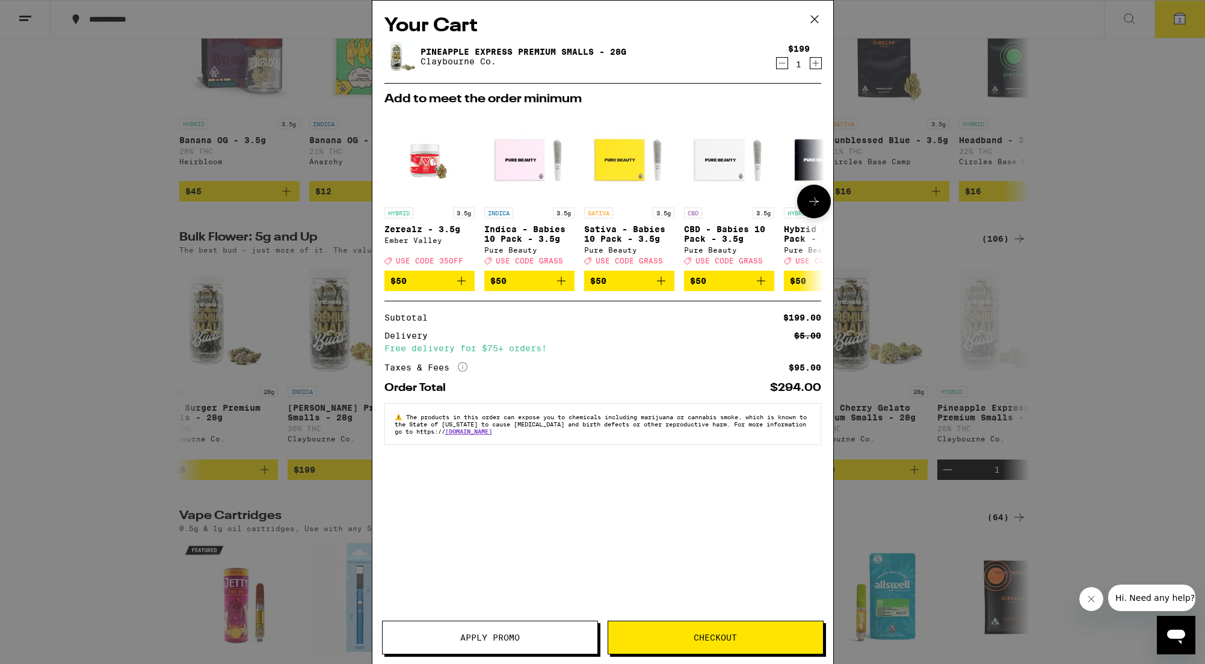
click at [814, 209] on icon at bounding box center [814, 201] width 14 height 14
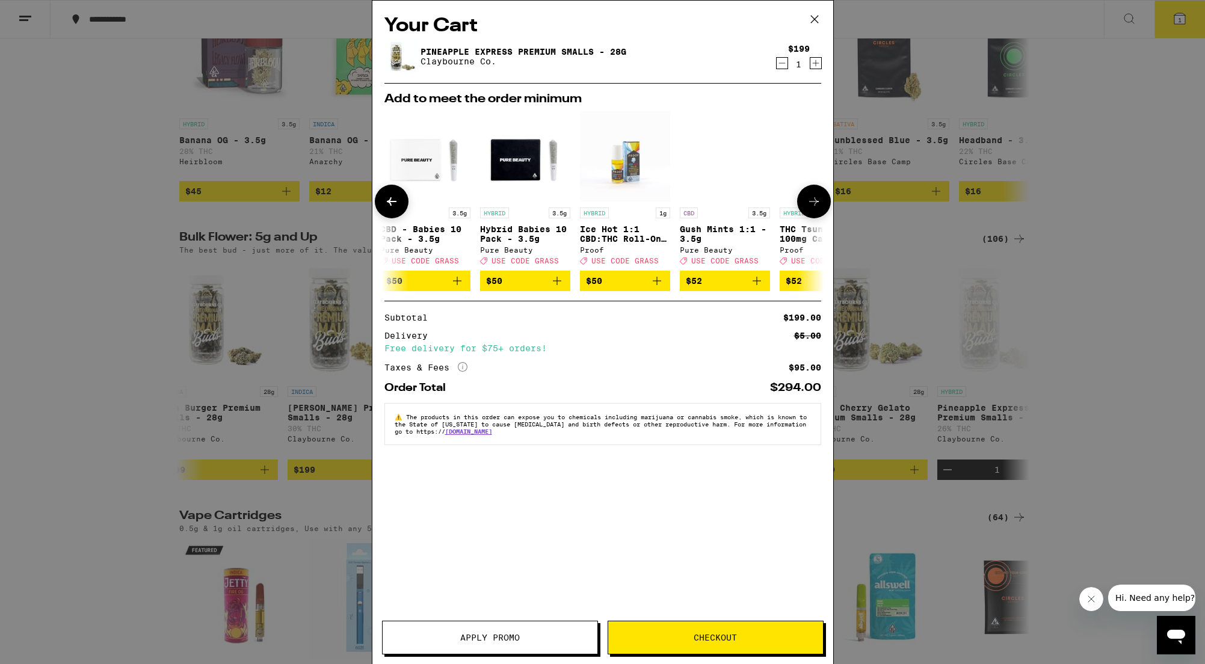
scroll to position [0, 306]
click at [814, 209] on icon at bounding box center [814, 201] width 14 height 14
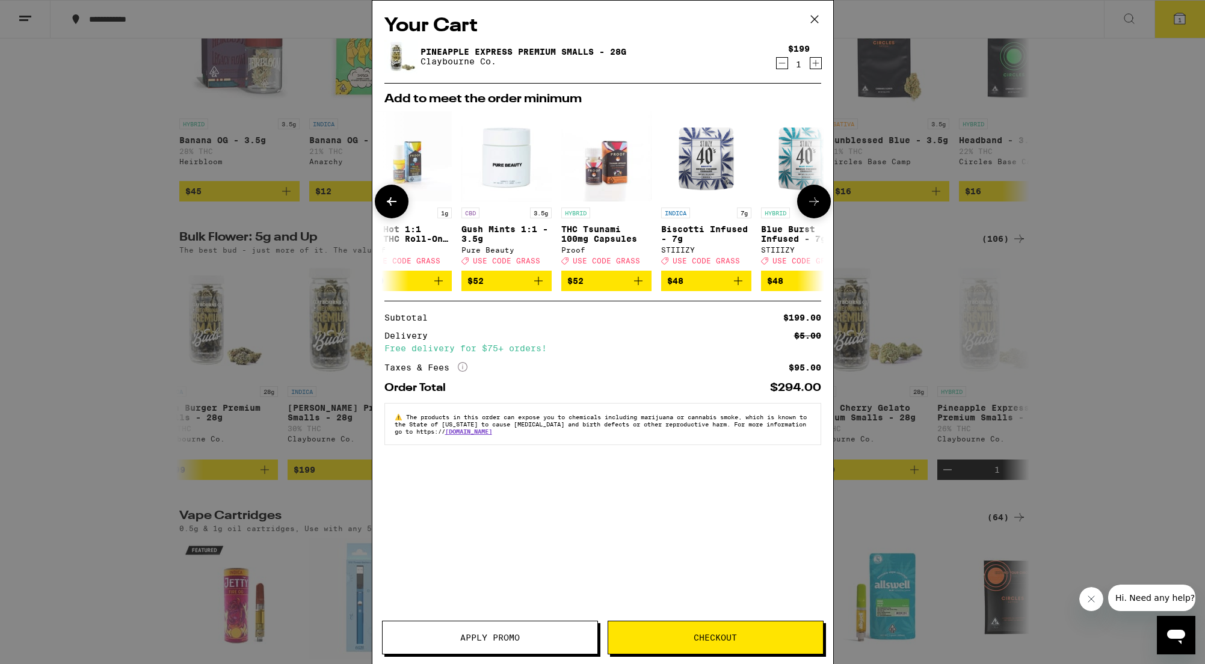
scroll to position [0, 562]
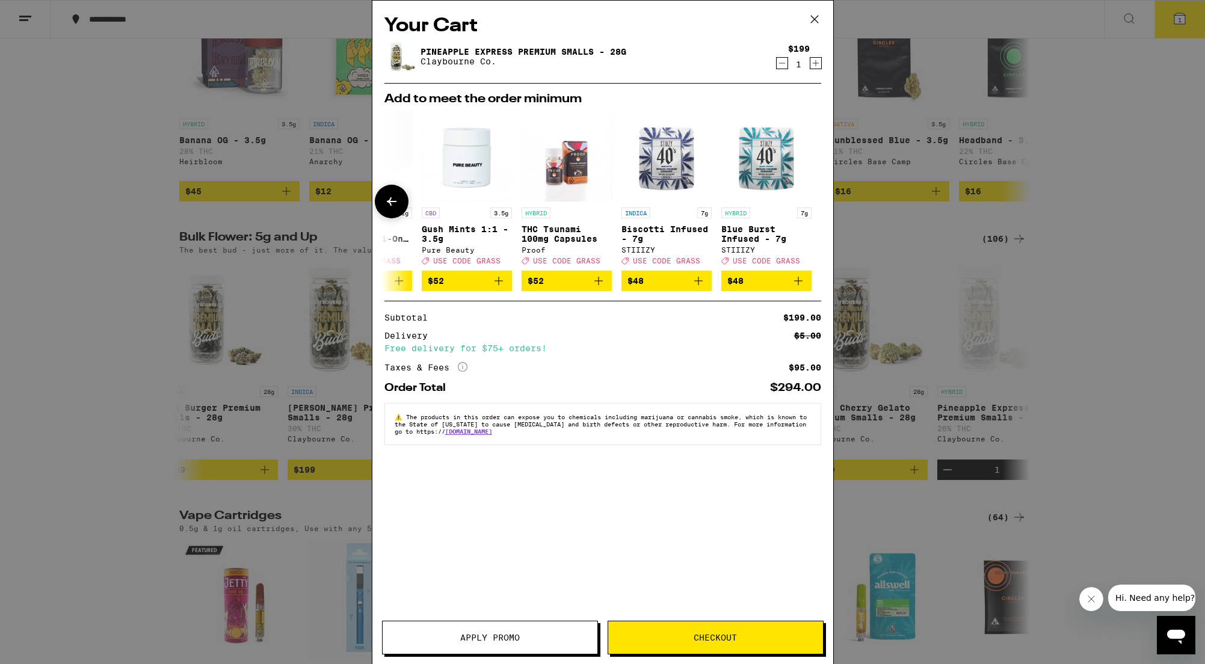
click at [814, 210] on div at bounding box center [814, 202] width 34 height 34
click at [694, 629] on button "Checkout" at bounding box center [716, 638] width 216 height 34
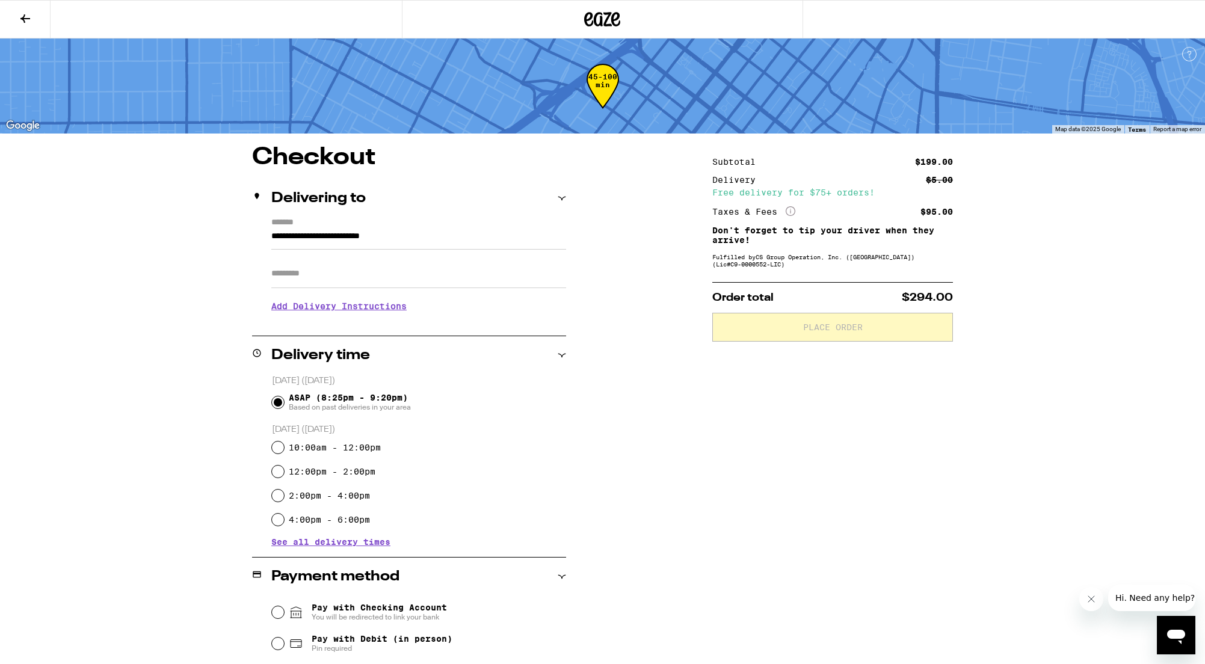
click at [298, 274] on input "Apt/Suite" at bounding box center [418, 273] width 295 height 29
type input "***"
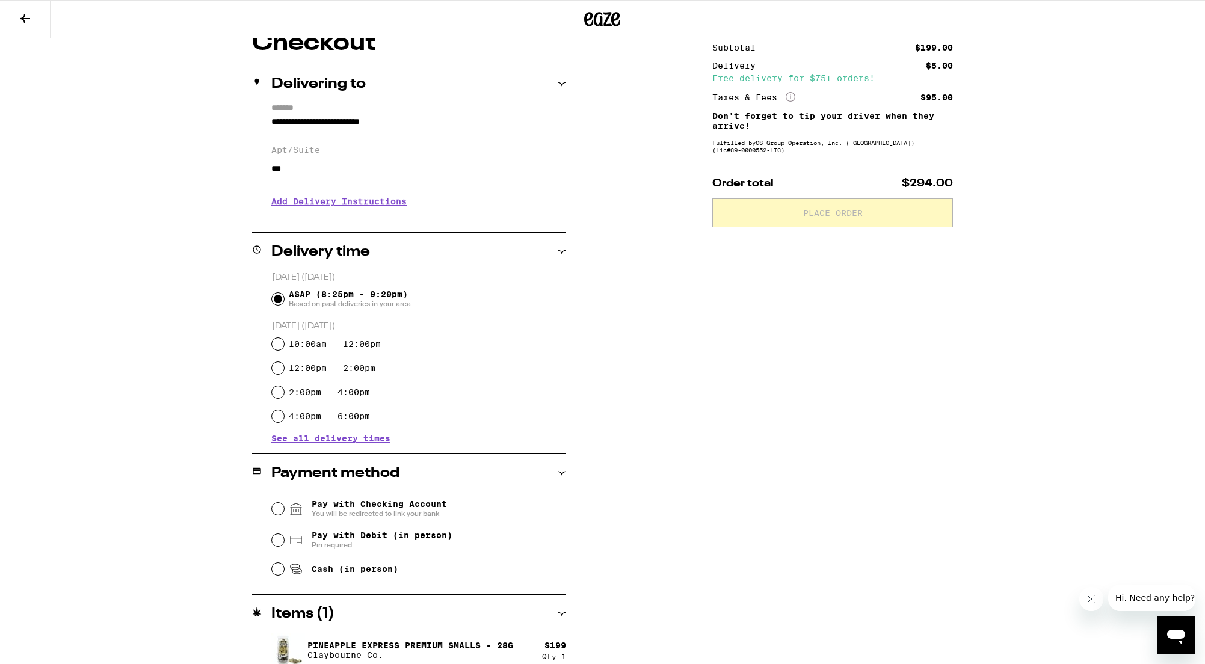
scroll to position [128, 0]
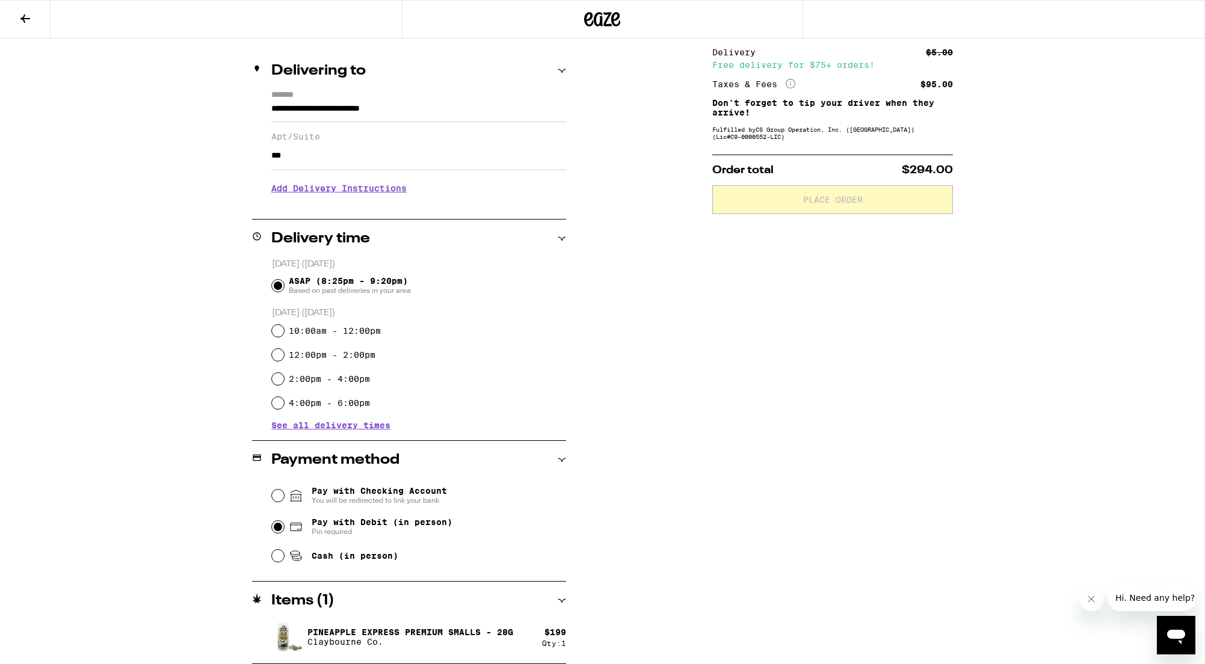
click at [274, 530] on input "Pay with Debit (in person) Pin required" at bounding box center [278, 527] width 12 height 12
radio input "true"
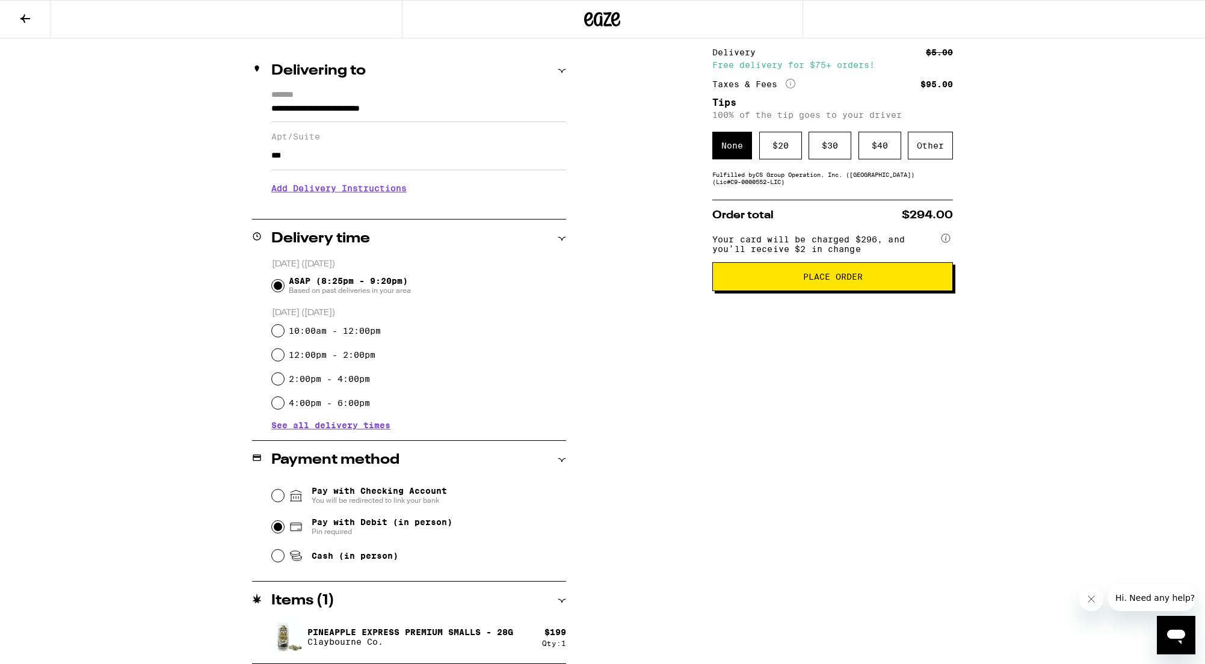
click at [904, 281] on span "Place Order" at bounding box center [833, 277] width 220 height 8
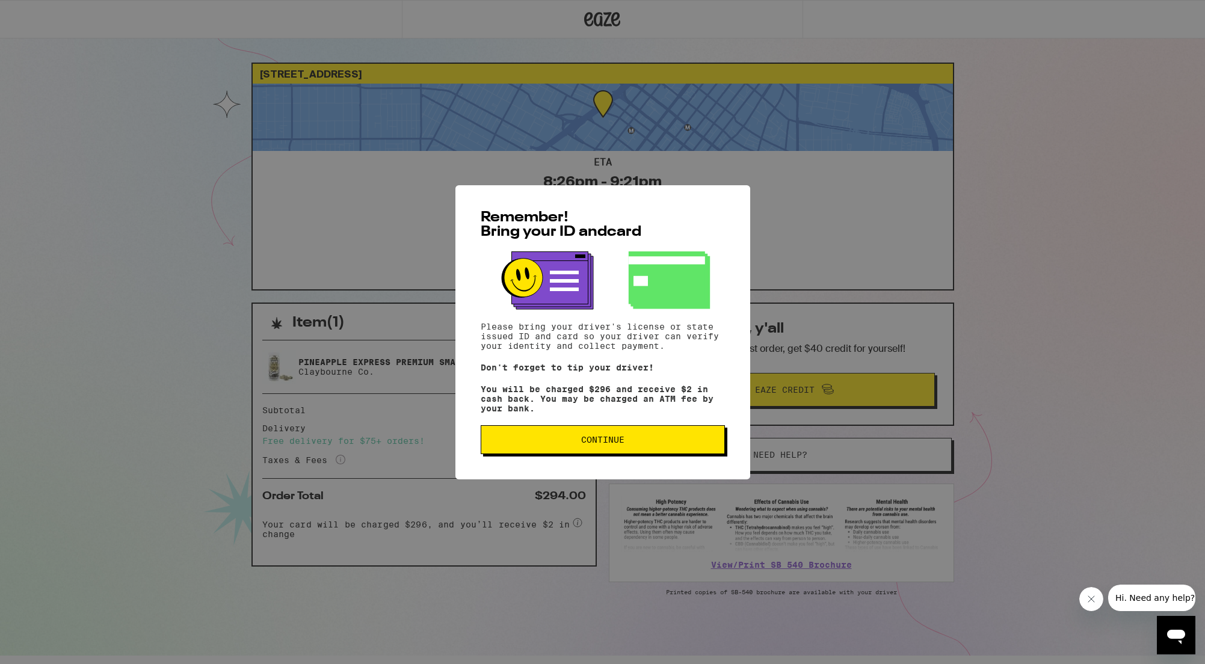
click at [639, 444] on span "Continue" at bounding box center [603, 440] width 224 height 8
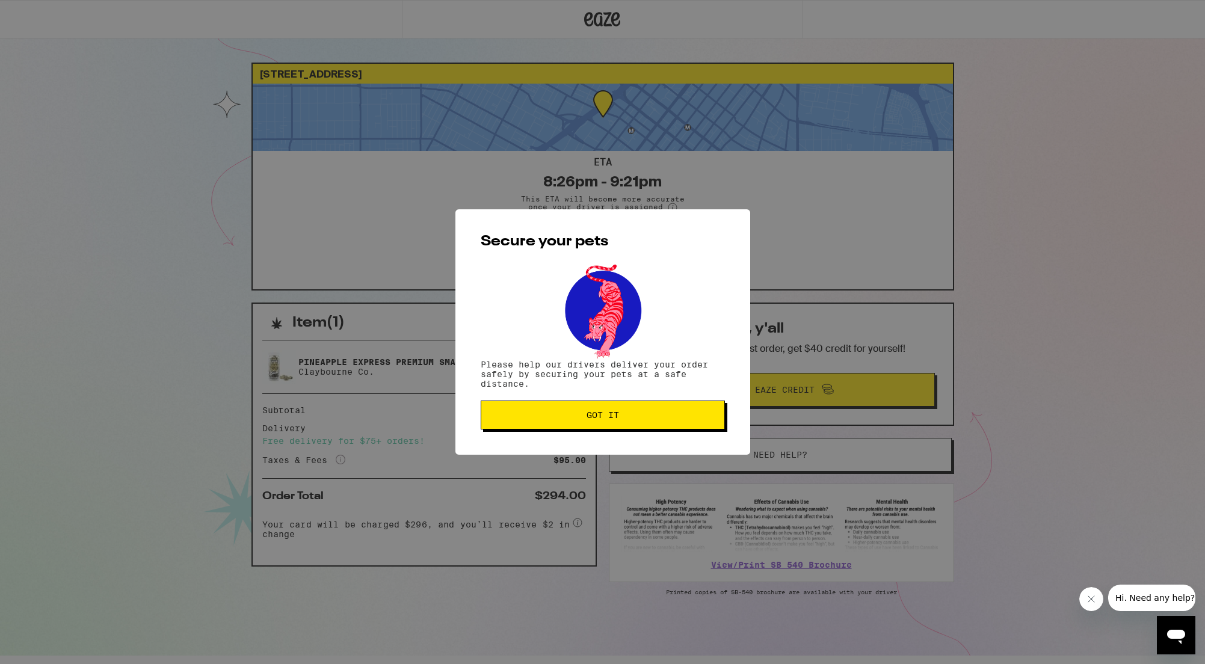
click at [649, 416] on span "Got it" at bounding box center [603, 415] width 224 height 8
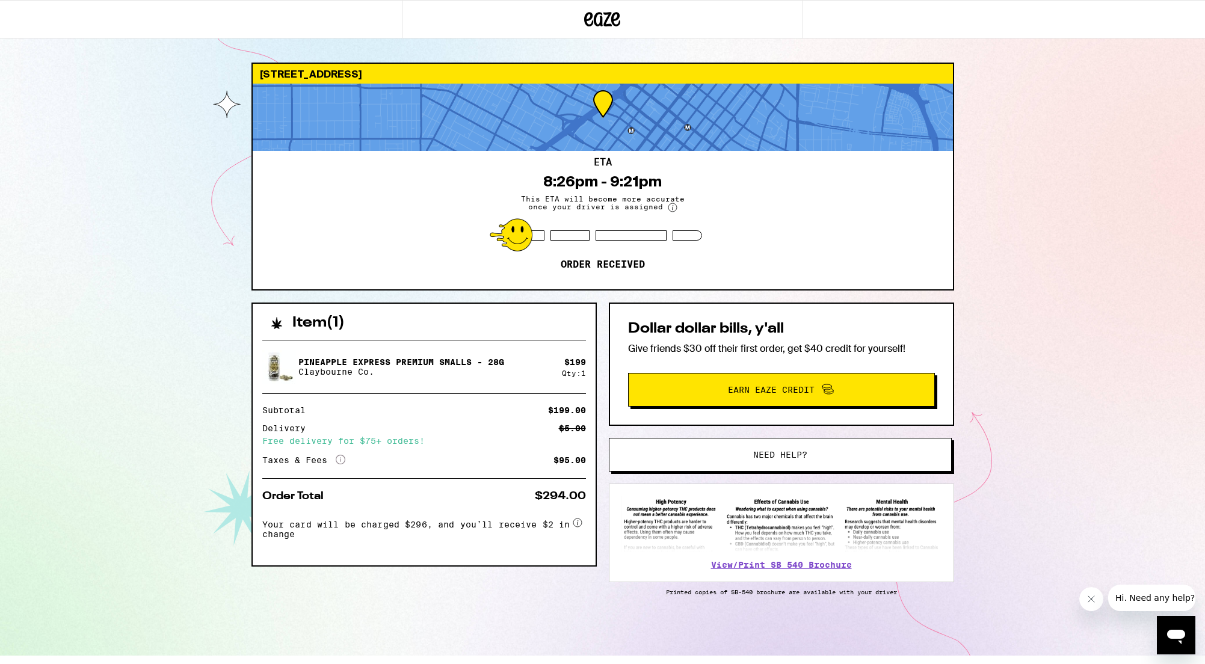
click at [658, 404] on button "Earn Eaze Credit" at bounding box center [781, 390] width 307 height 34
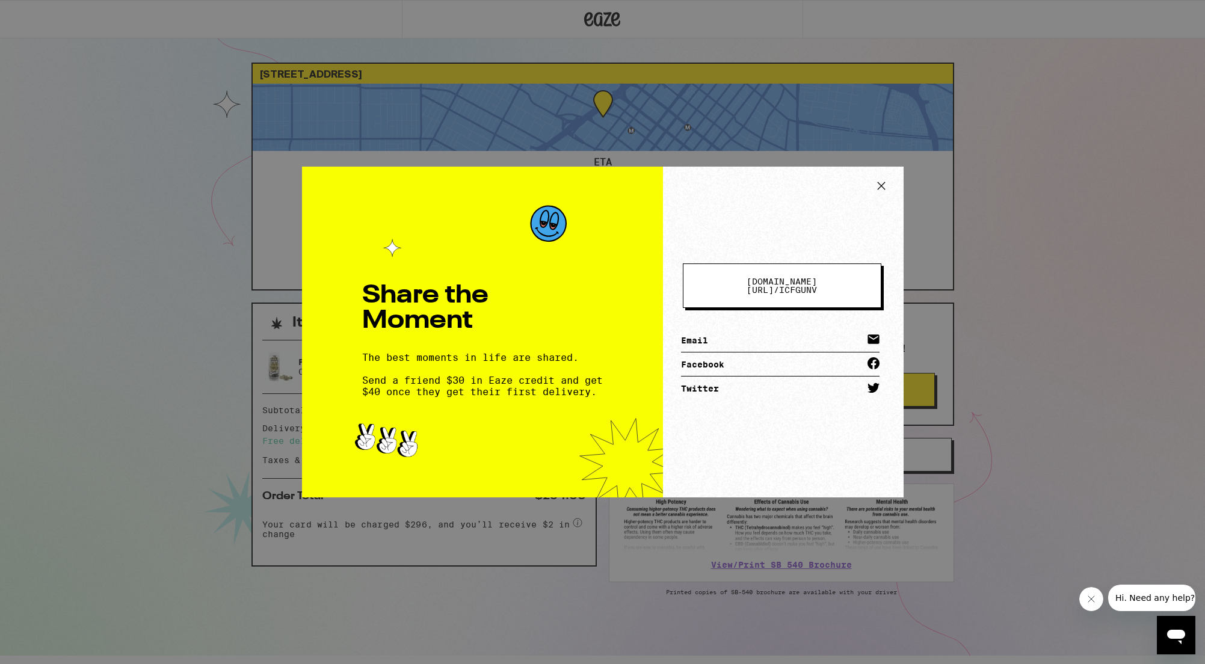
click at [885, 187] on icon at bounding box center [882, 186] width 18 height 18
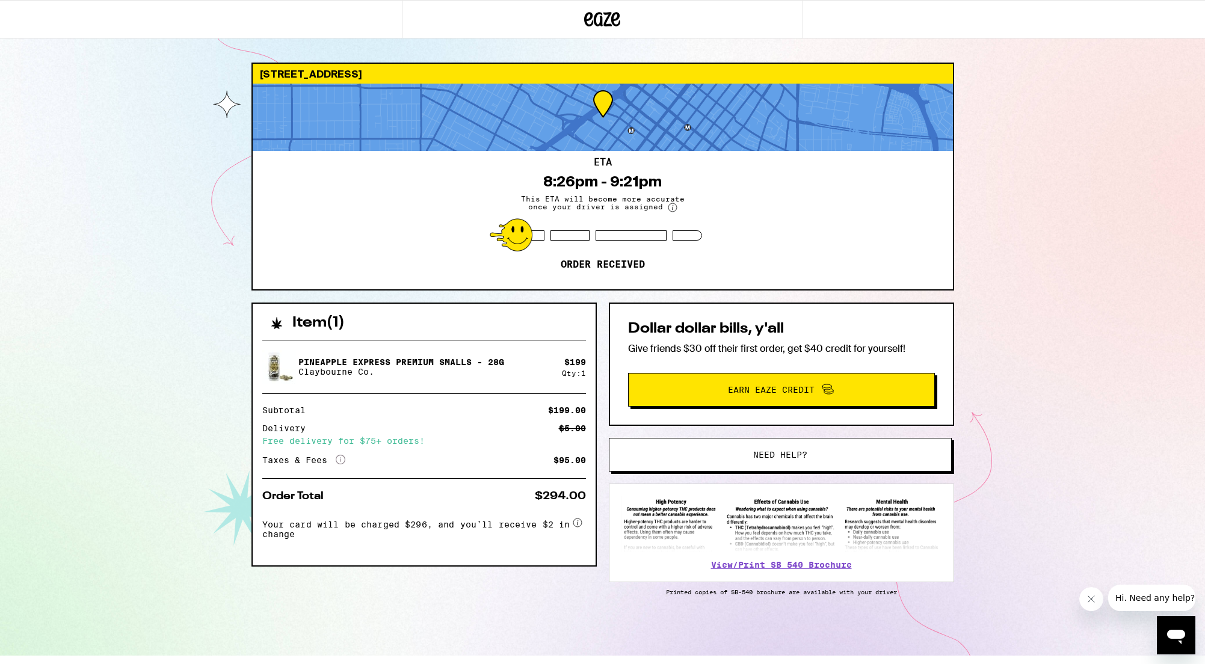
click at [601, 18] on icon at bounding box center [603, 19] width 18 height 14
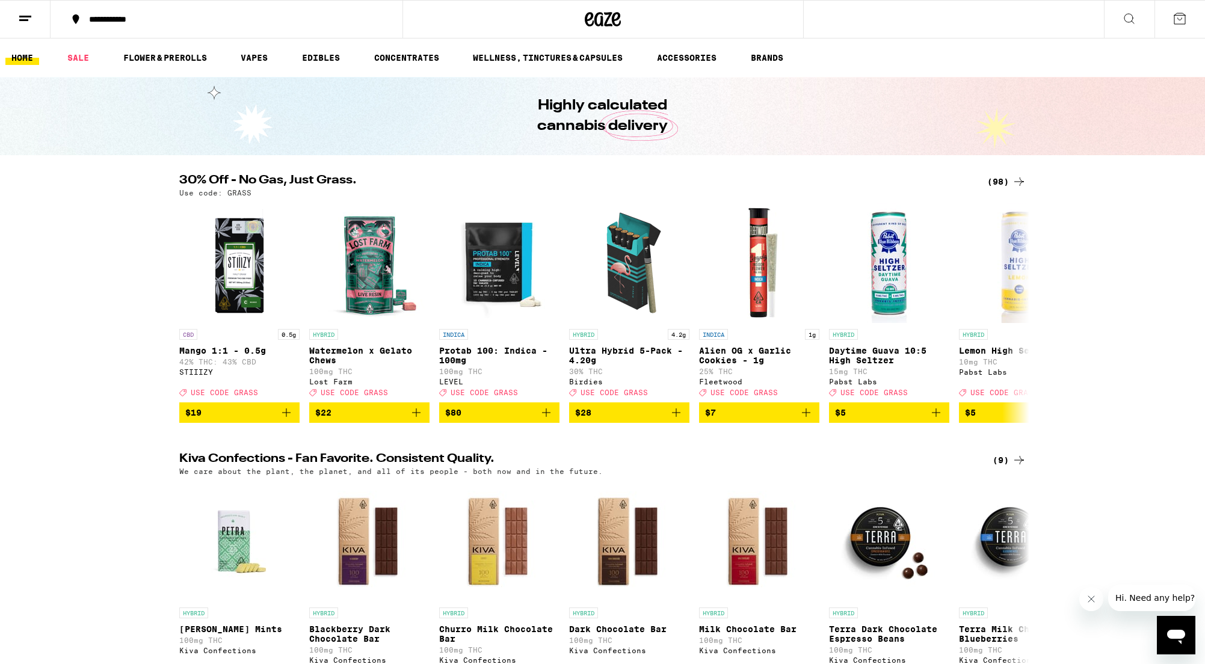
scroll to position [4, 0]
